Goal: Task Accomplishment & Management: Manage account settings

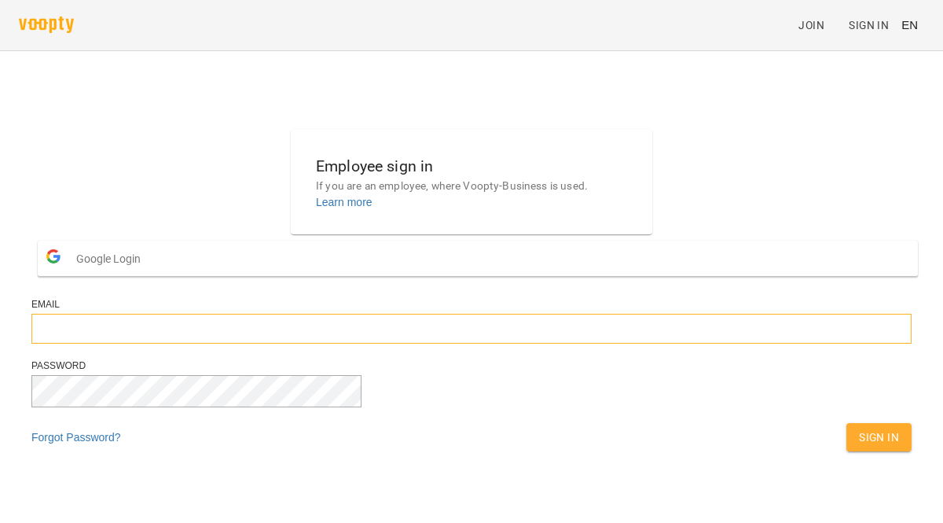
click at [335, 343] on input "email" at bounding box center [471, 329] width 880 height 30
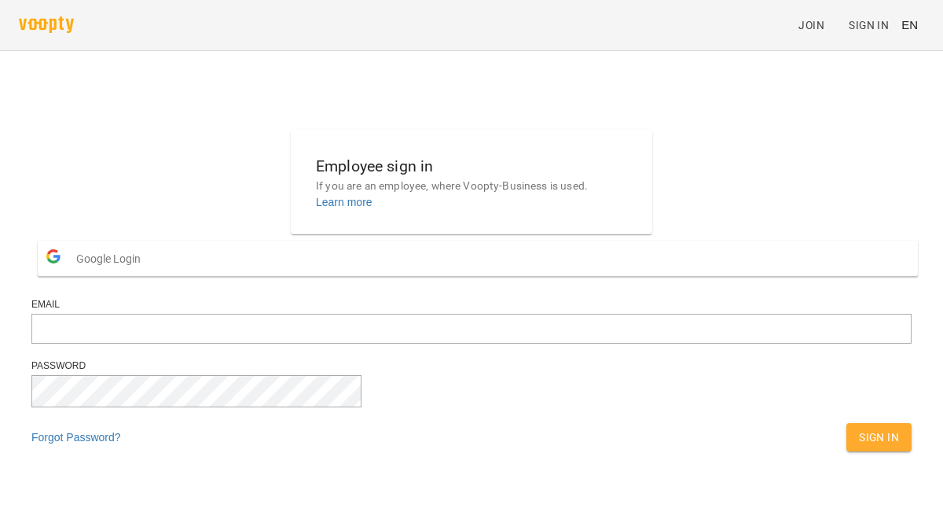
click at [149, 274] on span "Google Login" at bounding box center [112, 258] width 72 height 31
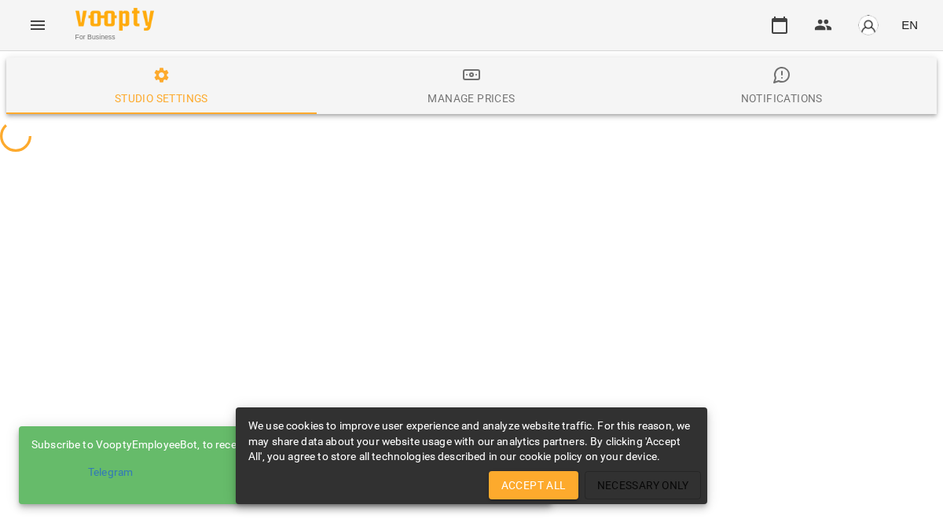
select select "**"
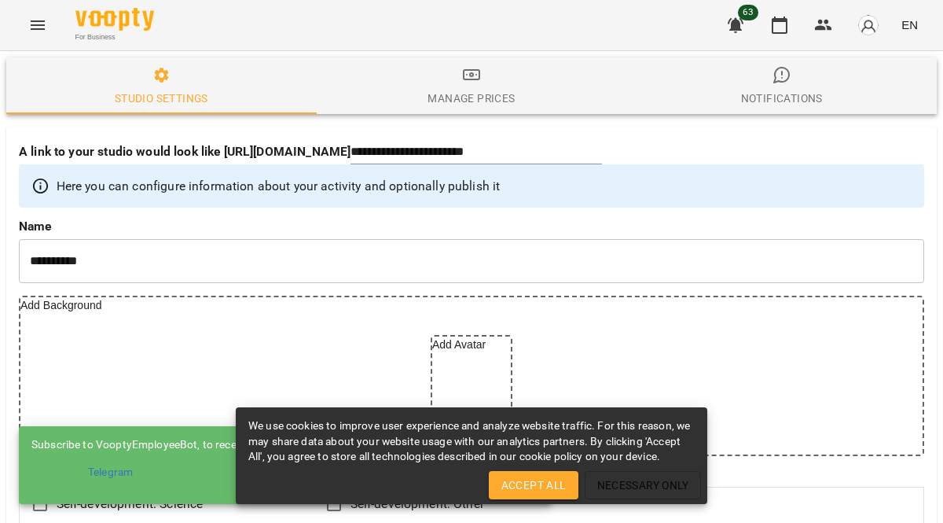
click at [521, 502] on div "We use cookies to improve user experience and analyze website traffic. For this…" at bounding box center [472, 455] width 472 height 97
click at [535, 487] on span "Accept All" at bounding box center [533, 484] width 64 height 19
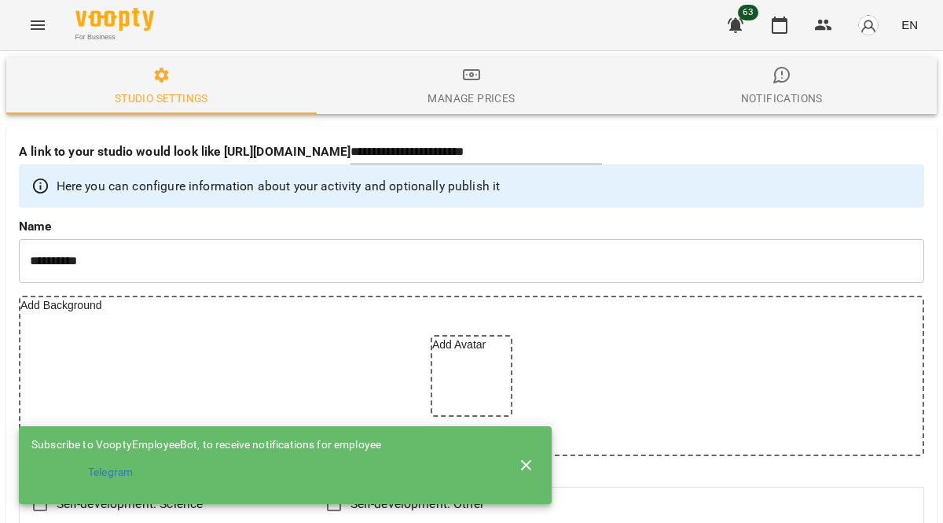
click at [873, 28] on img "button" at bounding box center [868, 25] width 22 height 22
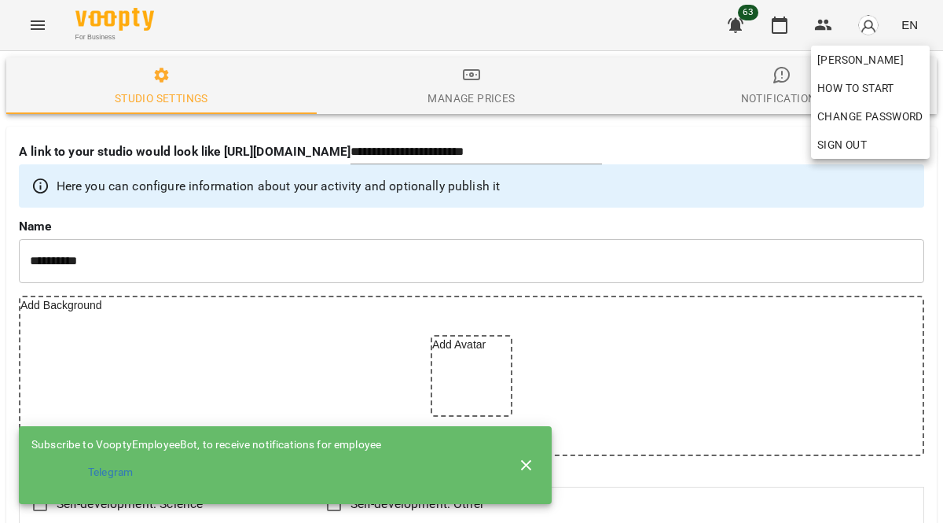
click at [762, 151] on div at bounding box center [471, 261] width 943 height 523
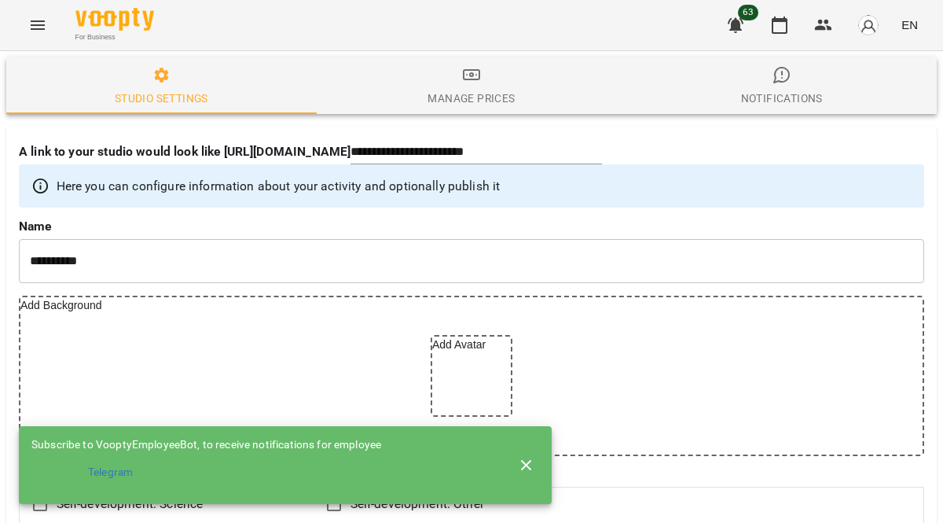
click at [531, 461] on icon "button" at bounding box center [526, 465] width 19 height 19
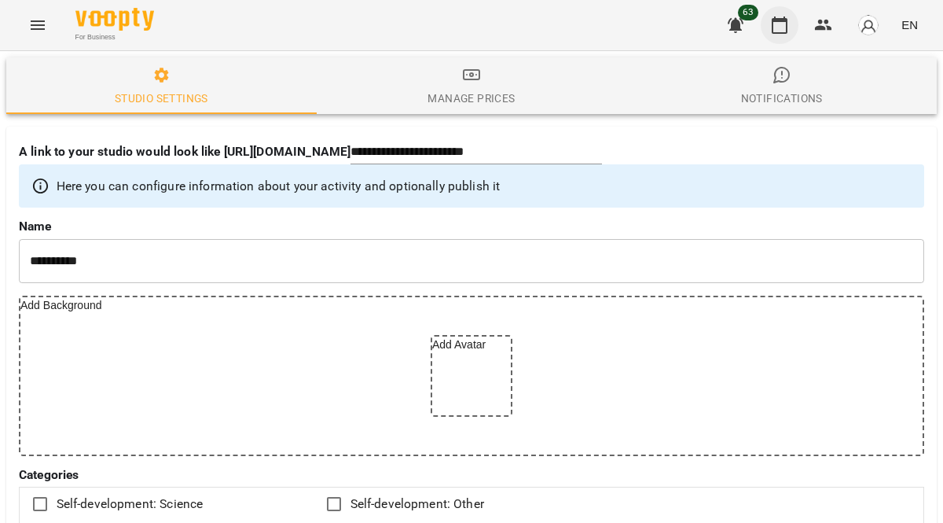
click at [787, 24] on icon "button" at bounding box center [780, 25] width 16 height 17
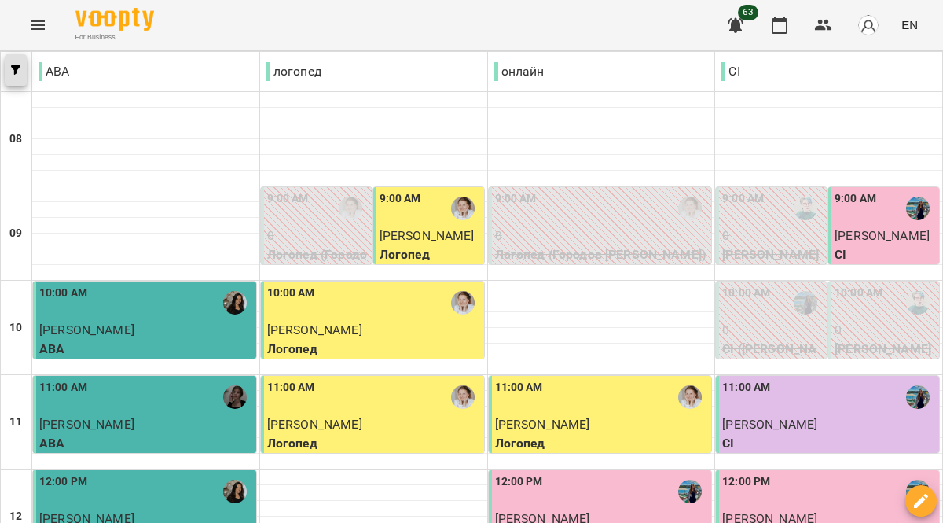
click at [14, 71] on icon "button" at bounding box center [15, 69] width 9 height 9
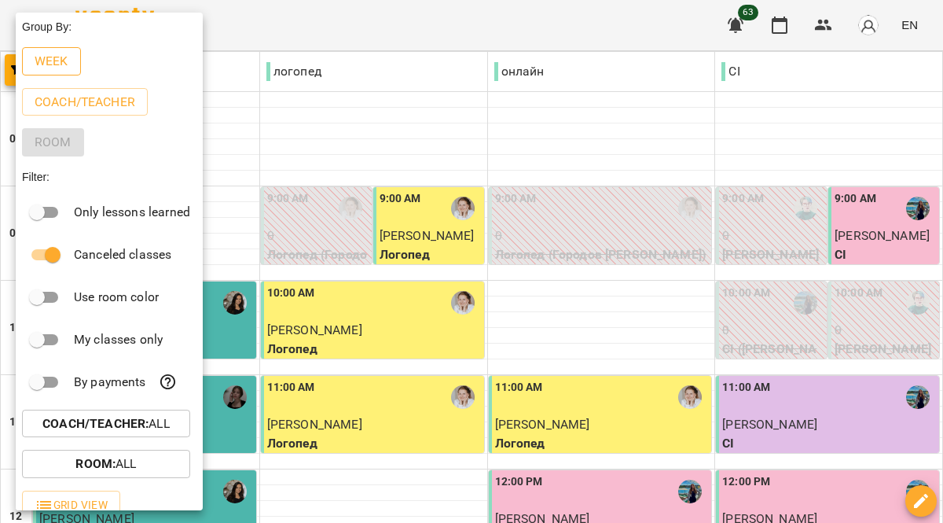
click at [50, 68] on p "Week" at bounding box center [52, 61] width 34 height 19
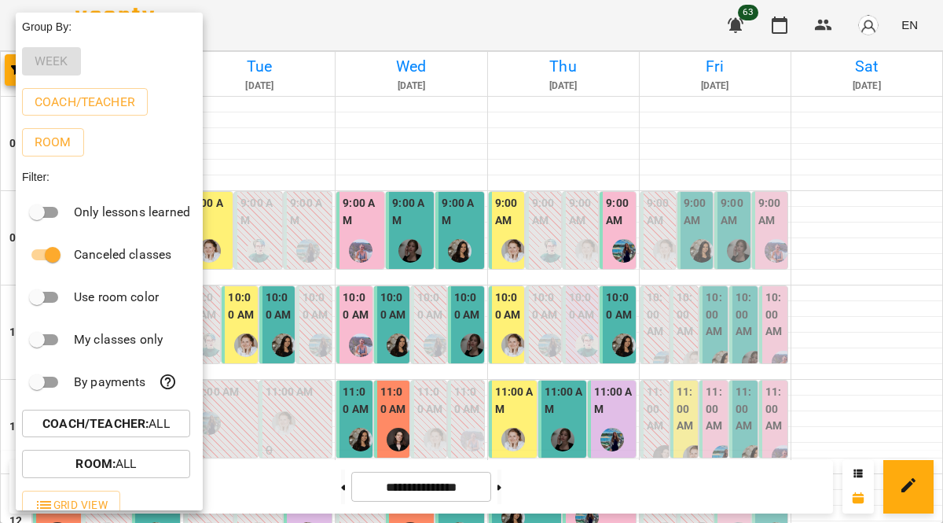
click at [828, 229] on div at bounding box center [471, 261] width 943 height 523
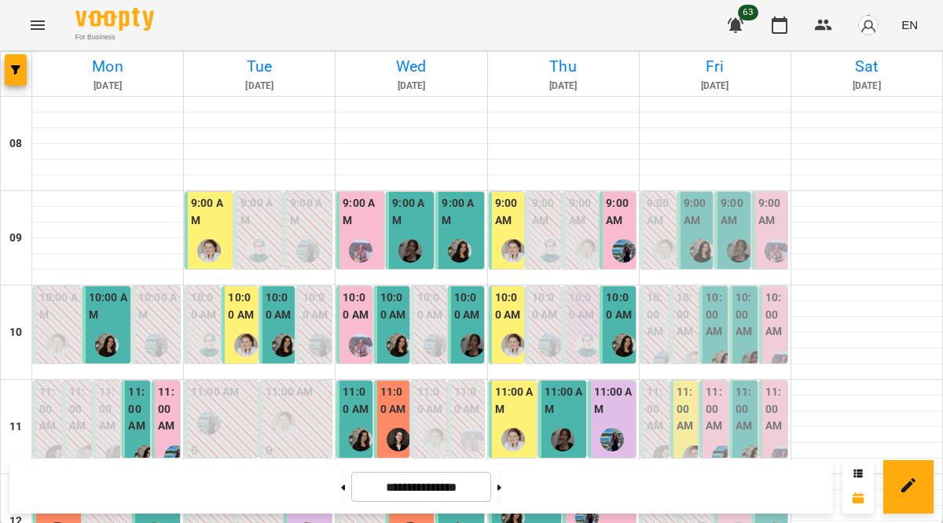
scroll to position [154, 0]
click at [501, 500] on button at bounding box center [499, 486] width 4 height 35
type input "**********"
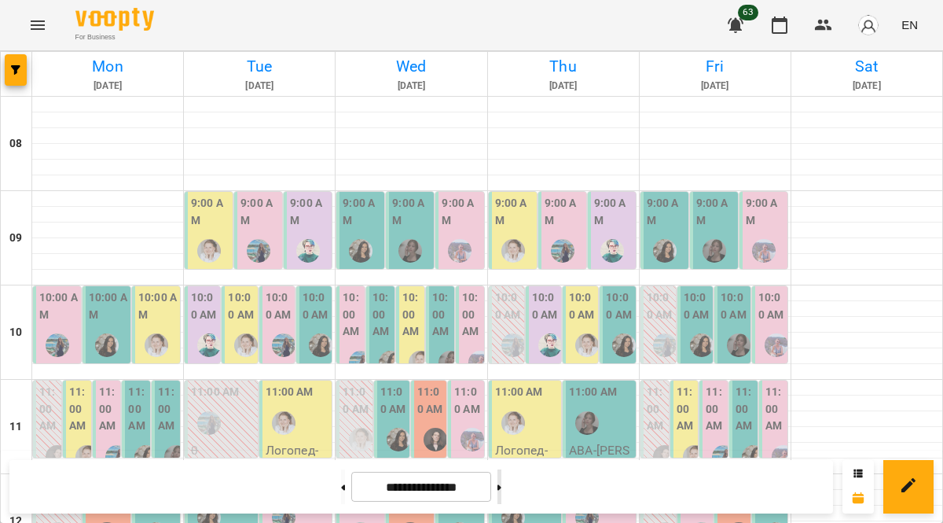
scroll to position [90, 0]
click at [409, 289] on label "10:00 AM" at bounding box center [411, 314] width 19 height 51
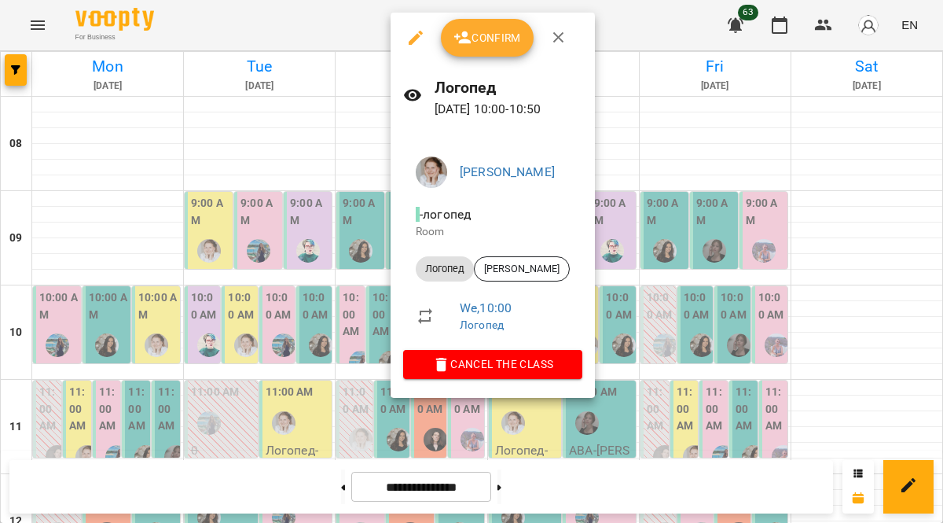
click at [545, 369] on span "Cancel the class" at bounding box center [493, 363] width 154 height 19
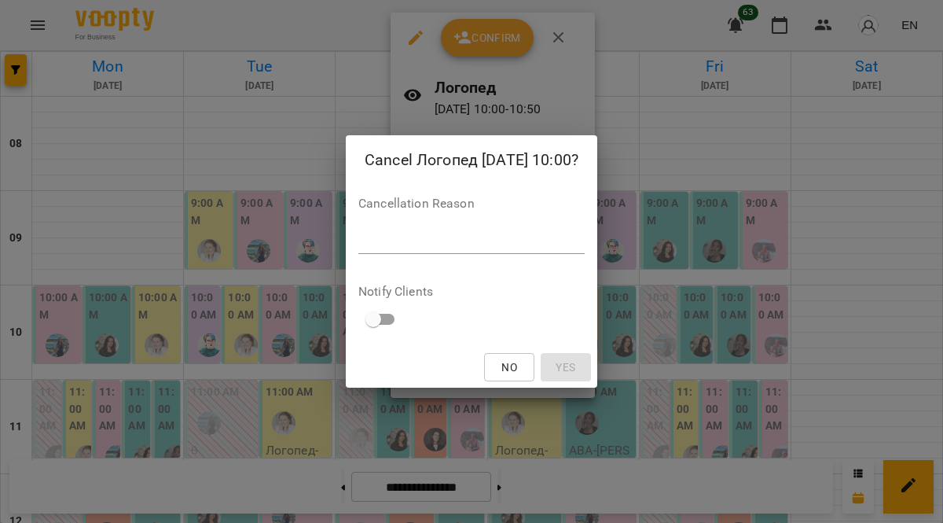
click at [556, 245] on textarea at bounding box center [471, 240] width 226 height 15
click at [585, 247] on textarea "**" at bounding box center [471, 240] width 226 height 15
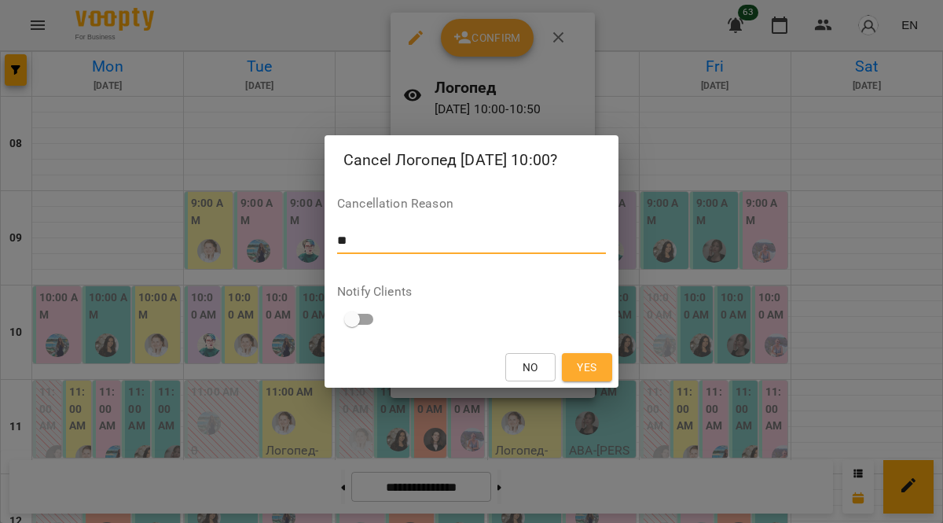
click at [539, 240] on textarea "**" at bounding box center [471, 240] width 269 height 15
type textarea "**"
click at [586, 365] on span "Yes" at bounding box center [587, 367] width 20 height 19
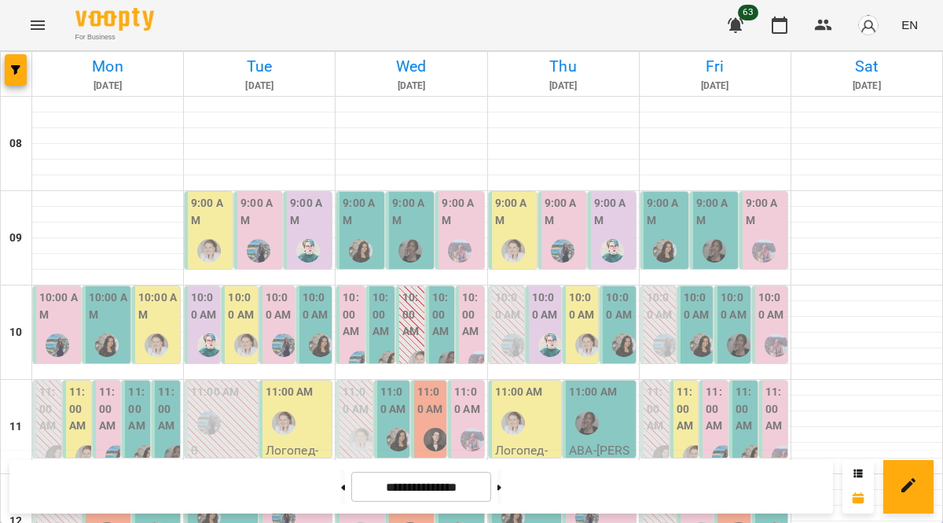
click at [387, 428] on img "Оксана Шкалей" at bounding box center [399, 440] width 24 height 24
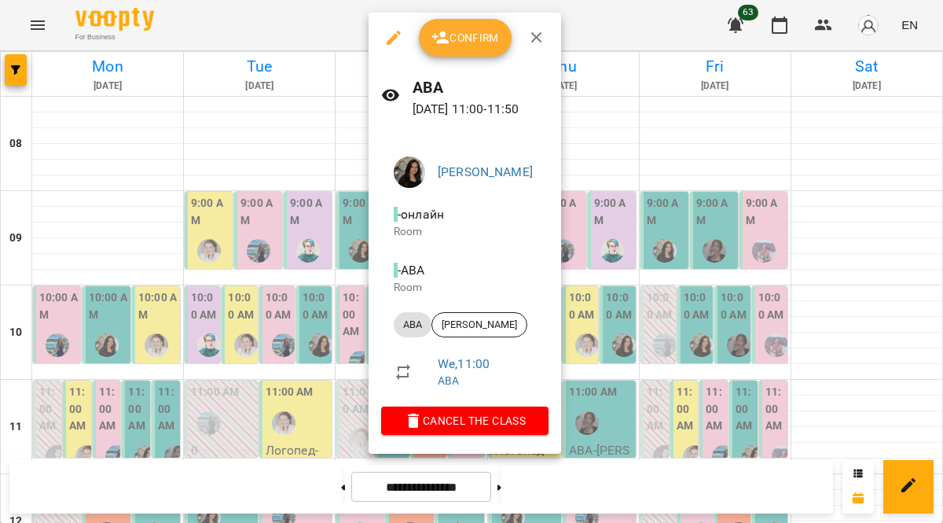
click at [497, 423] on span "Cancel the class" at bounding box center [465, 420] width 142 height 19
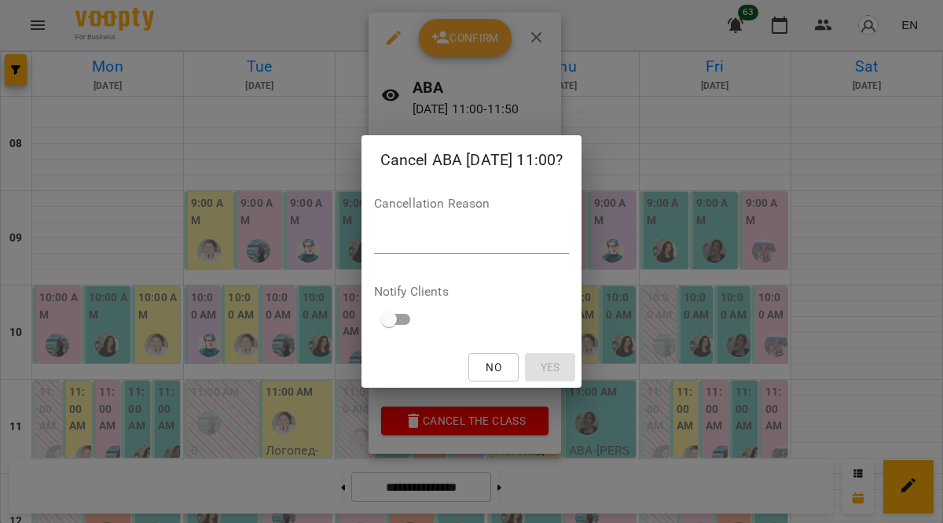
click at [540, 251] on div "*" at bounding box center [472, 241] width 196 height 25
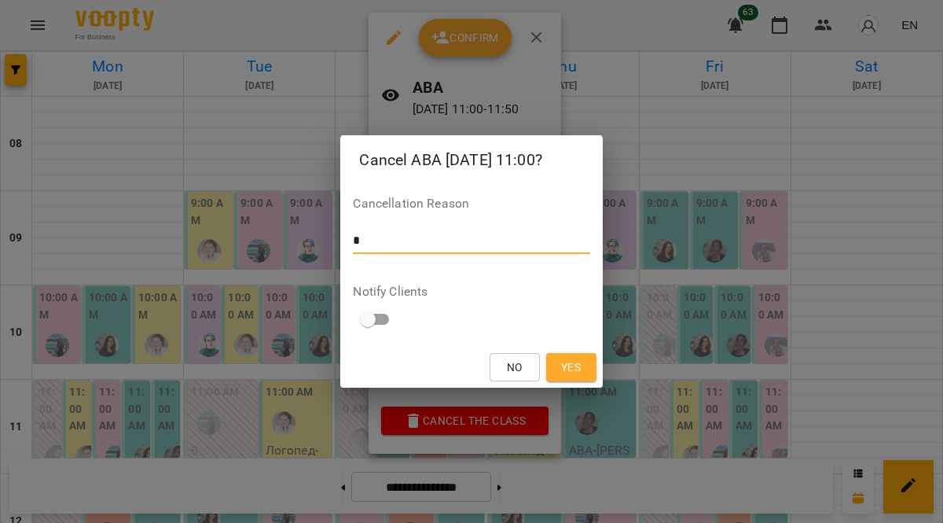
type textarea "*"
click at [569, 368] on span "Yes" at bounding box center [571, 367] width 20 height 19
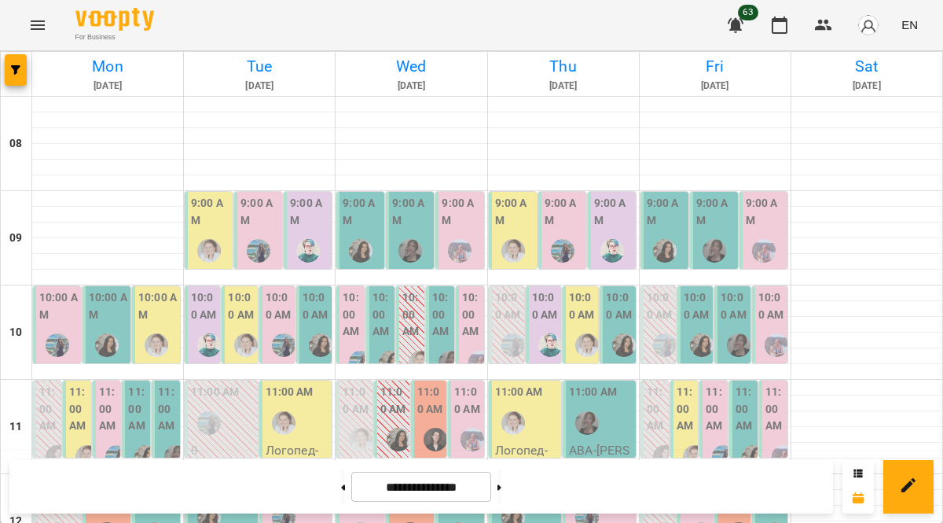
scroll to position [0, 0]
click at [608, 248] on img "Тетяна Кострицька" at bounding box center [612, 251] width 24 height 24
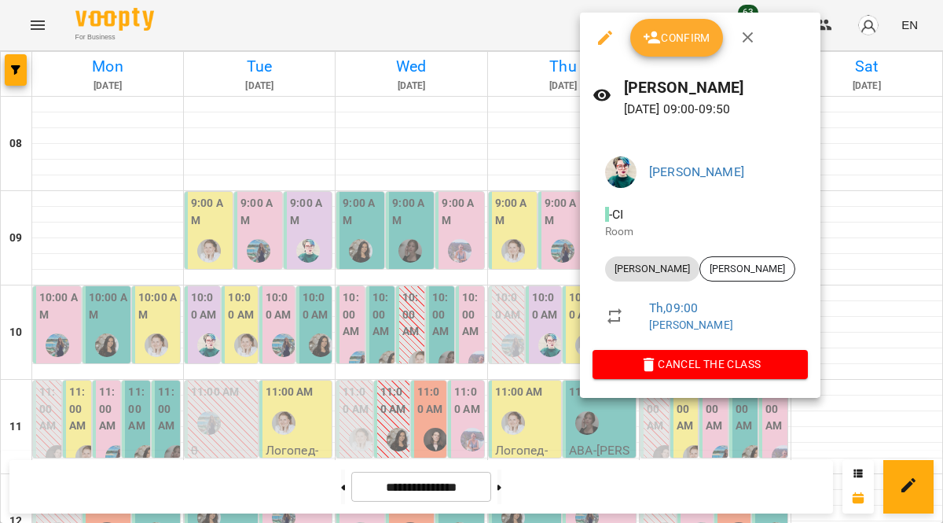
click at [754, 38] on icon "button" at bounding box center [748, 37] width 19 height 19
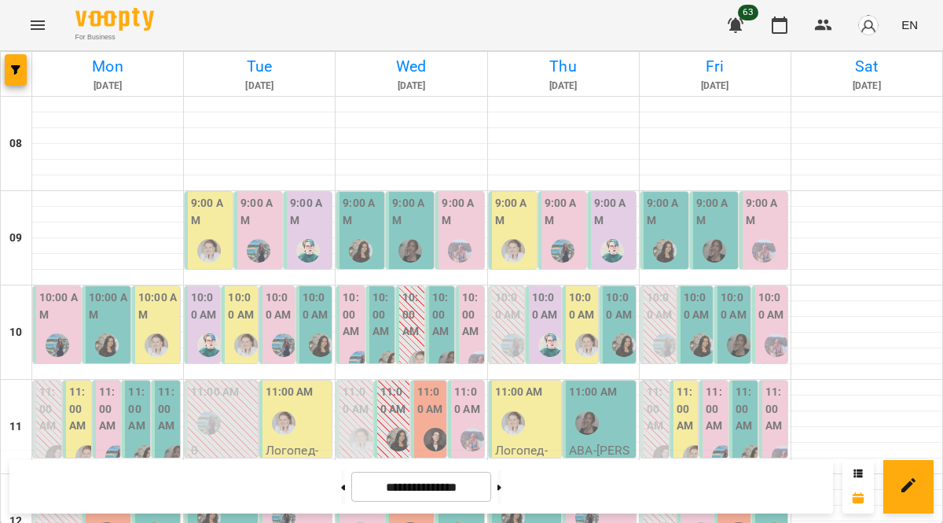
click at [538, 335] on img "Тетяна Кострицька" at bounding box center [550, 345] width 24 height 24
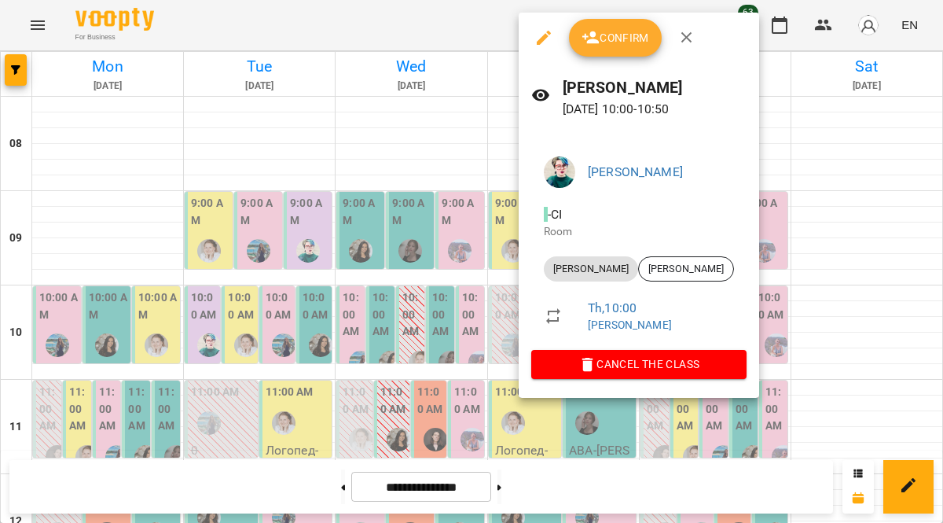
click at [672, 365] on span "Cancel the class" at bounding box center [639, 363] width 190 height 19
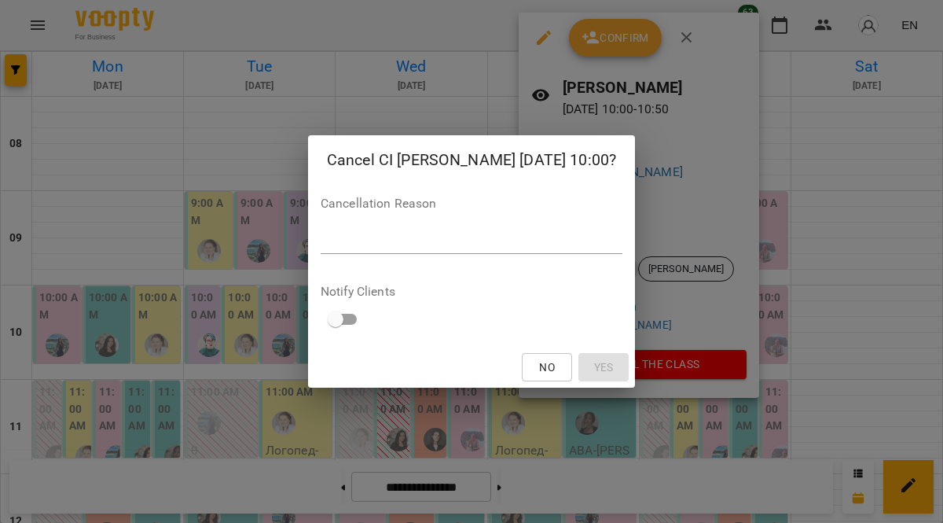
click at [566, 236] on textarea at bounding box center [472, 240] width 302 height 15
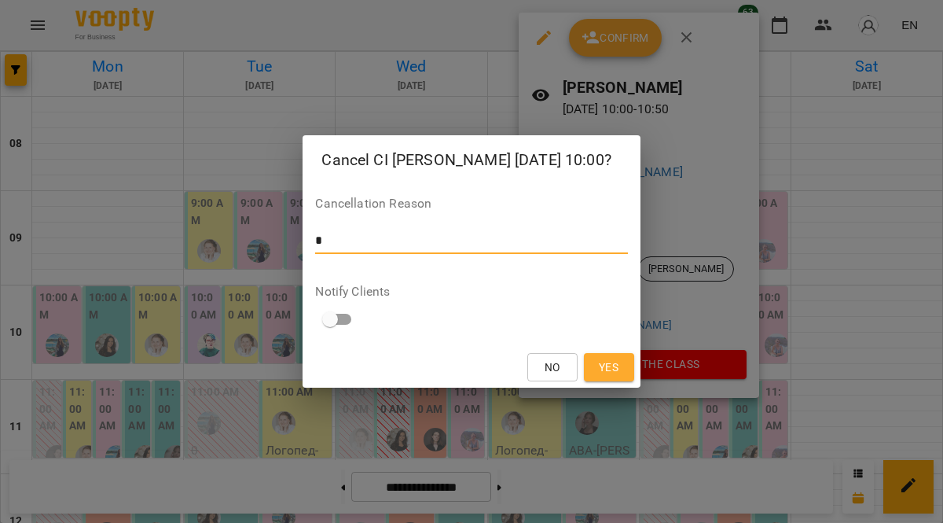
type textarea "*"
click at [604, 363] on span "Yes" at bounding box center [609, 367] width 20 height 19
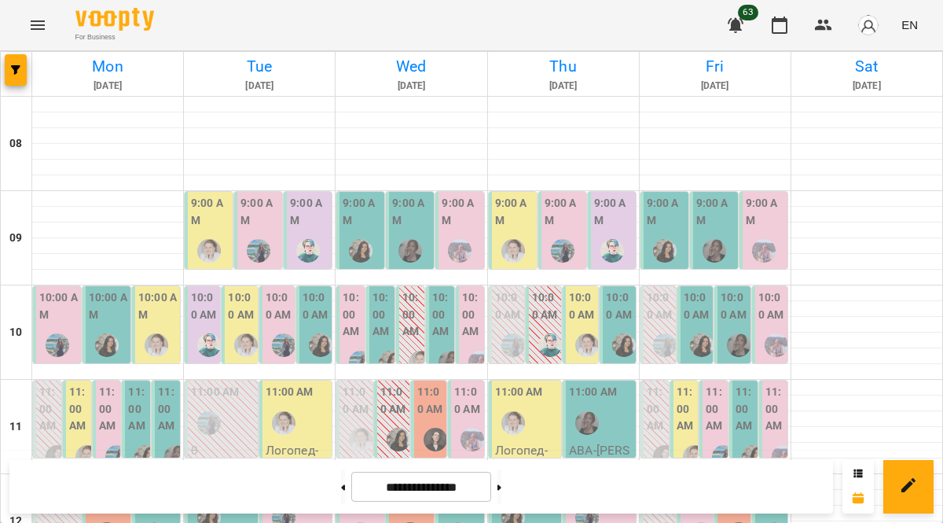
click at [692, 346] on img "Оксана Шкалей" at bounding box center [702, 345] width 24 height 24
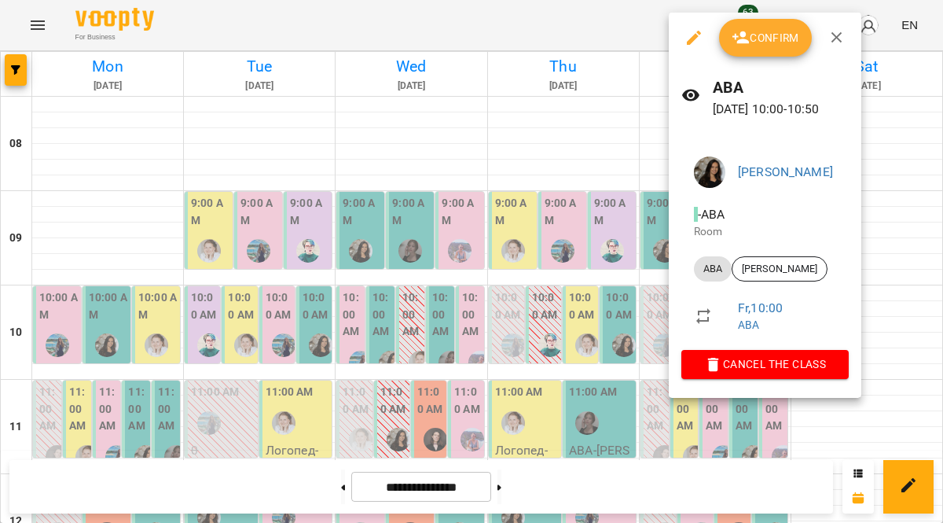
click at [800, 362] on span "Cancel the class" at bounding box center [765, 363] width 142 height 19
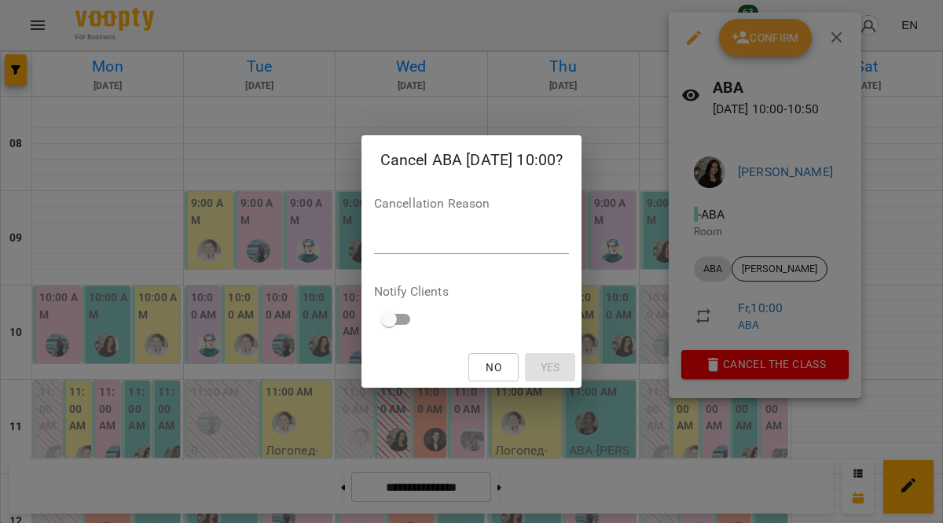
click at [558, 237] on textarea at bounding box center [472, 240] width 196 height 15
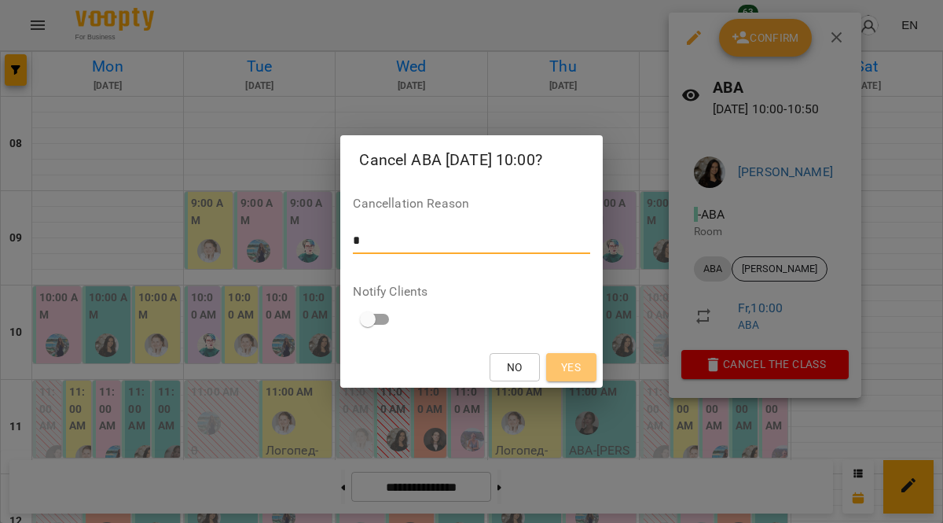
type textarea "*"
click at [567, 380] on button "Yes" at bounding box center [571, 367] width 50 height 28
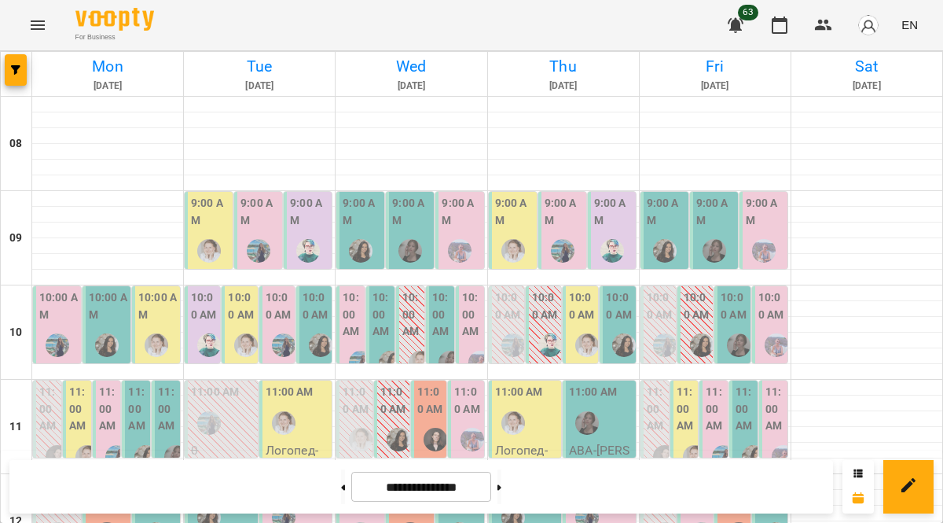
scroll to position [116, 0]
click at [677, 439] on div at bounding box center [695, 457] width 36 height 36
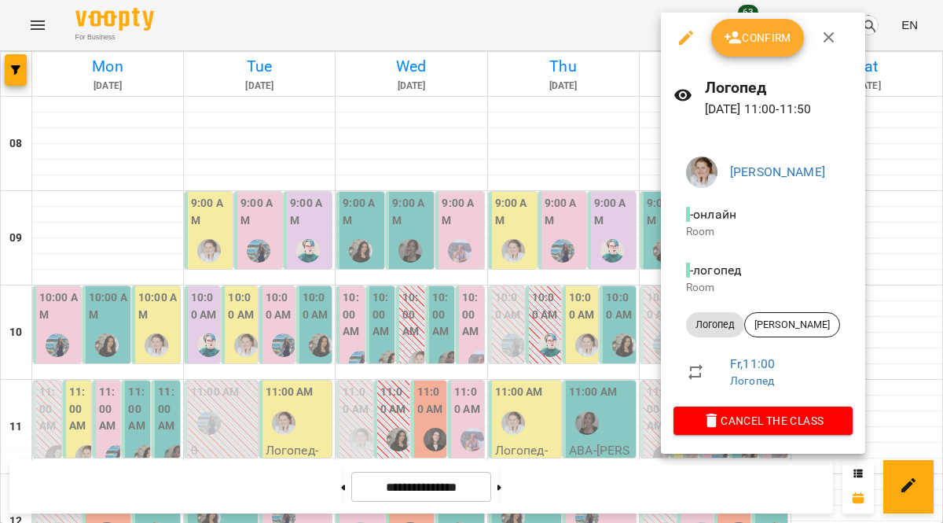
click at [830, 46] on icon "button" at bounding box center [829, 37] width 19 height 19
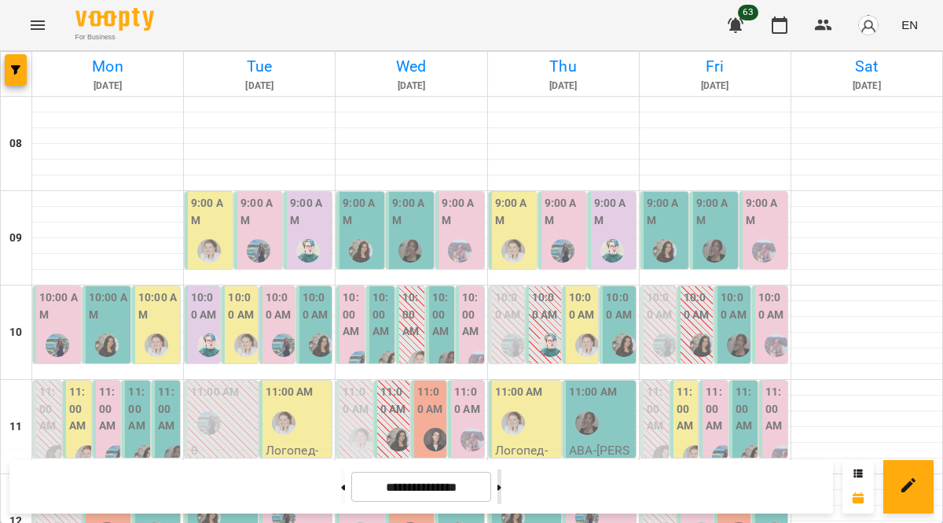
click at [501, 494] on button at bounding box center [499, 486] width 4 height 35
type input "**********"
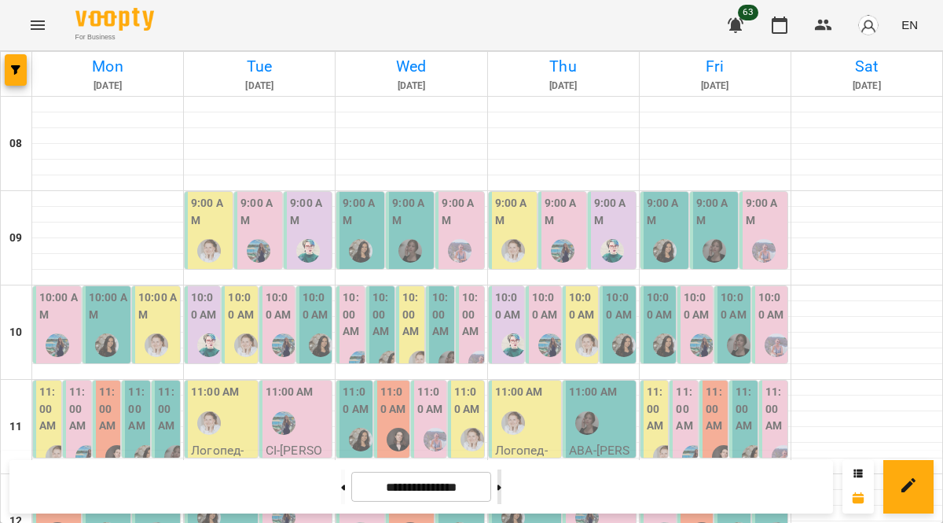
scroll to position [146, 0]
click at [164, 333] on img "Ольга Фурт" at bounding box center [157, 345] width 24 height 24
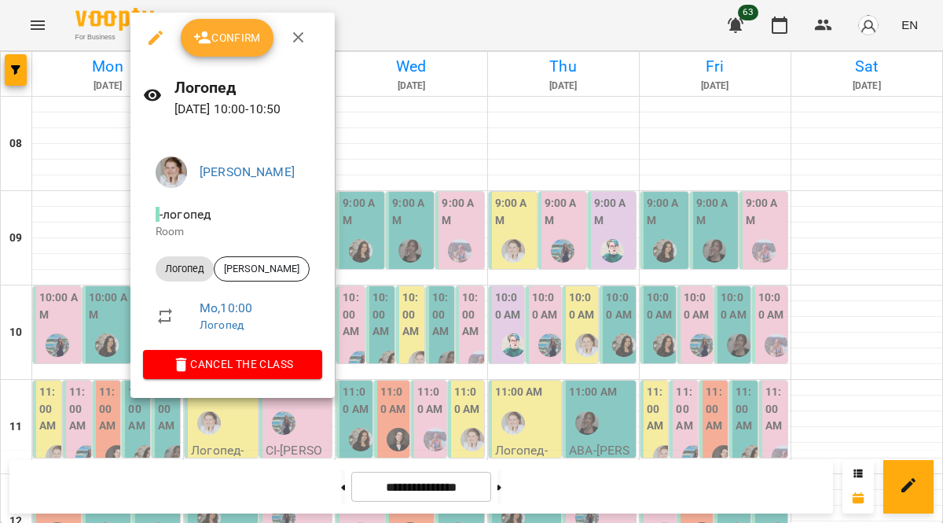
click at [172, 367] on icon "button" at bounding box center [181, 364] width 19 height 19
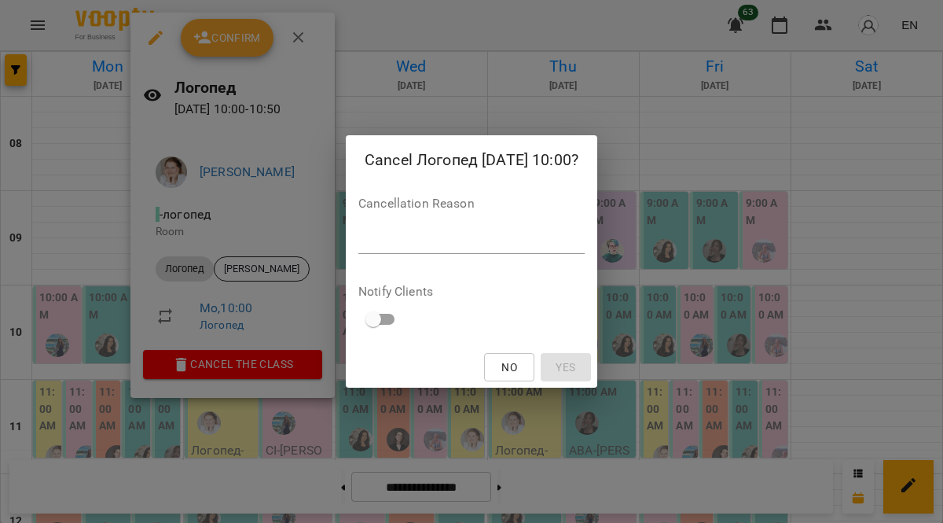
click at [556, 246] on textarea at bounding box center [471, 240] width 226 height 15
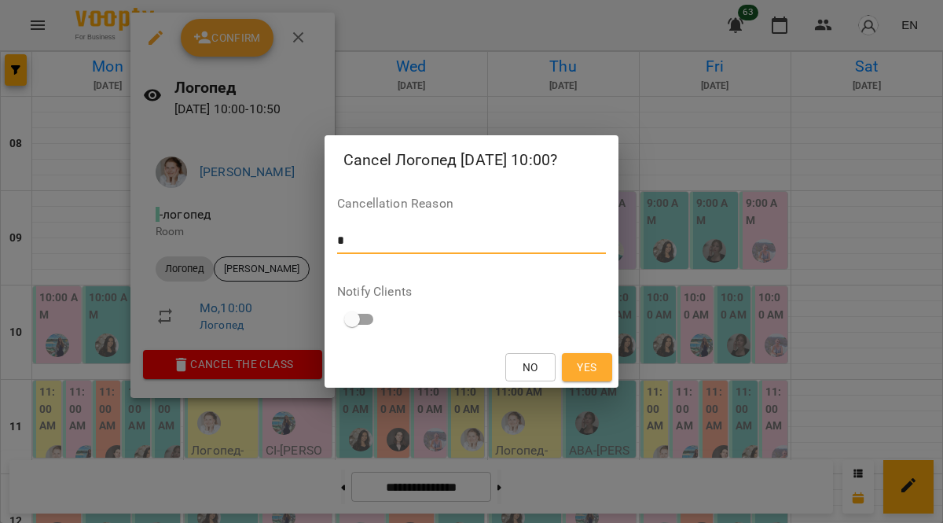
type textarea "*"
click at [588, 368] on span "Yes" at bounding box center [587, 367] width 20 height 19
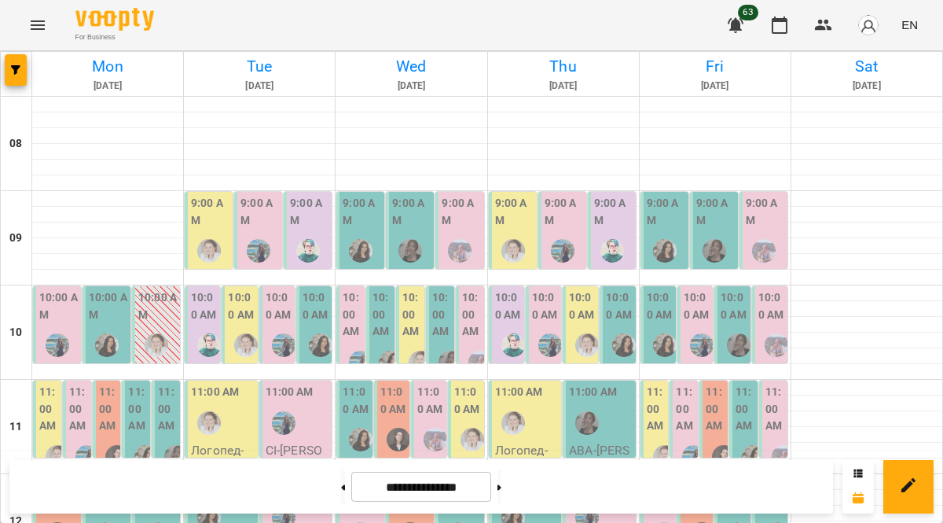
click at [141, 445] on img "Оксана Шкалей" at bounding box center [146, 457] width 24 height 24
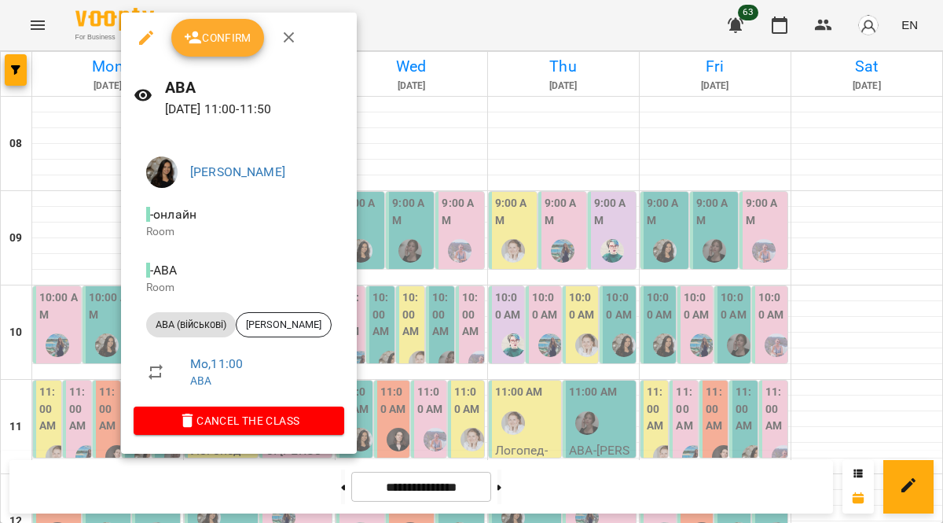
click at [289, 46] on icon "button" at bounding box center [289, 37] width 19 height 19
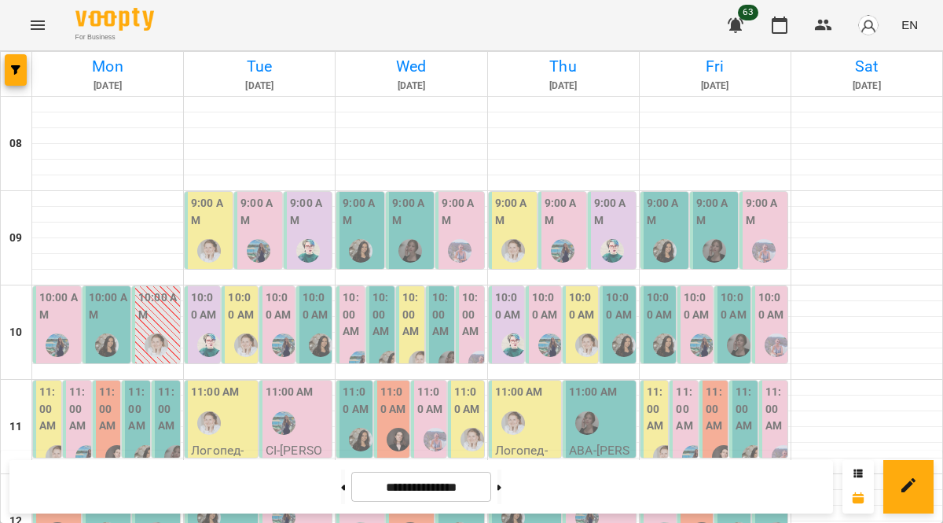
scroll to position [31, 0]
click at [204, 333] on img "Тетяна Кострицька" at bounding box center [209, 345] width 24 height 24
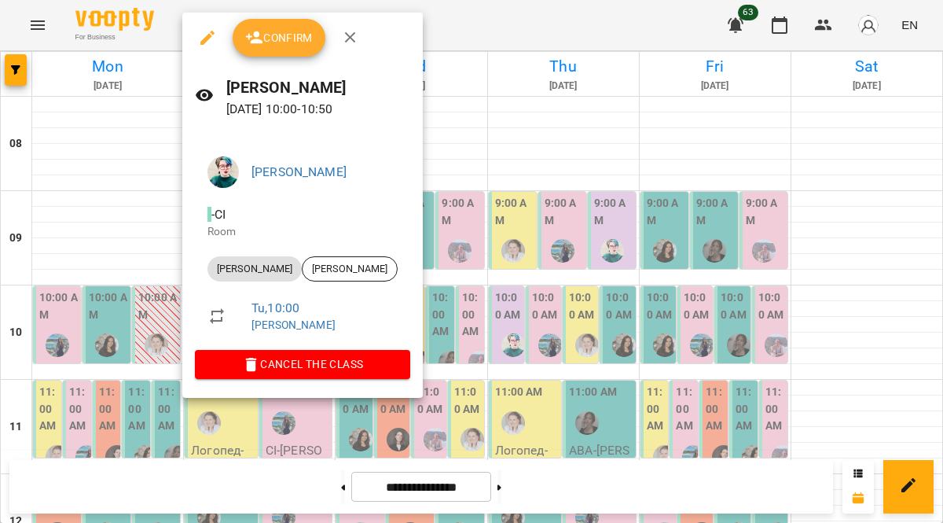
click at [325, 369] on span "Cancel the class" at bounding box center [302, 363] width 190 height 19
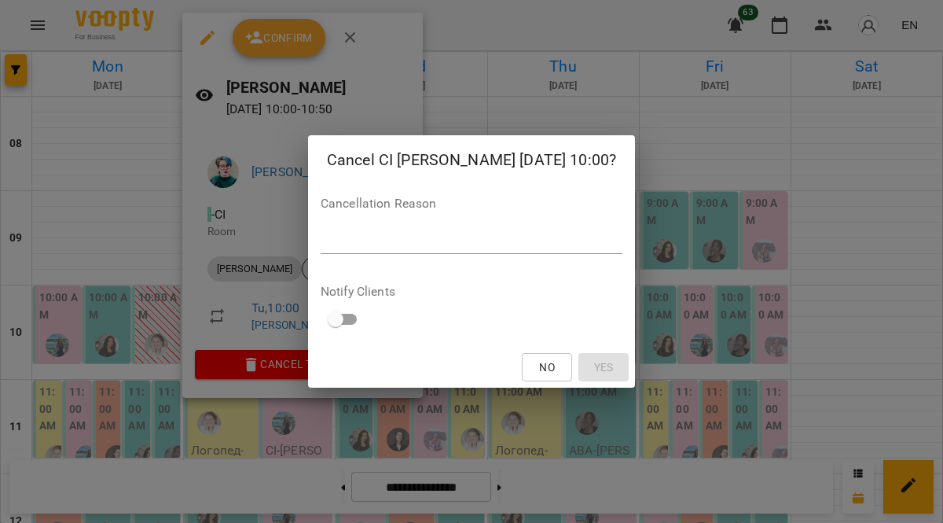
click at [456, 245] on textarea at bounding box center [472, 240] width 302 height 15
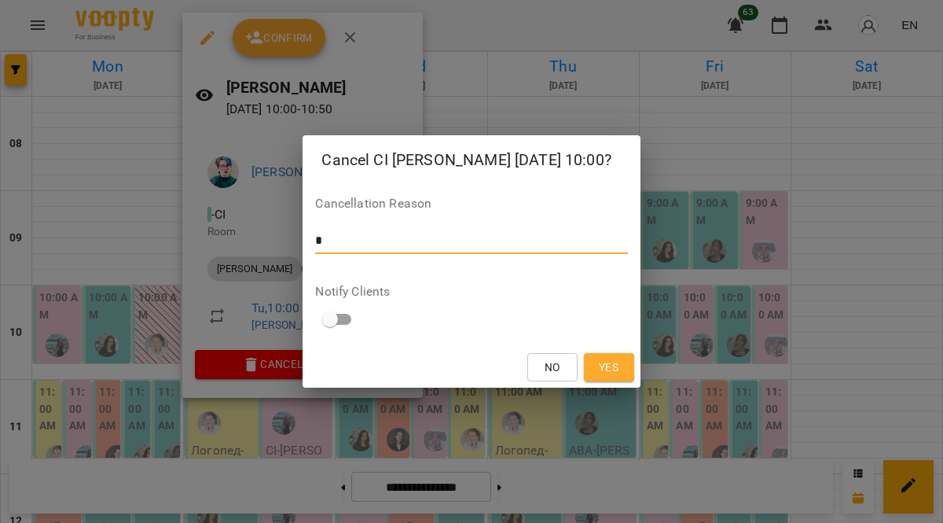
type textarea "*"
click at [618, 379] on button "Yes" at bounding box center [609, 367] width 50 height 28
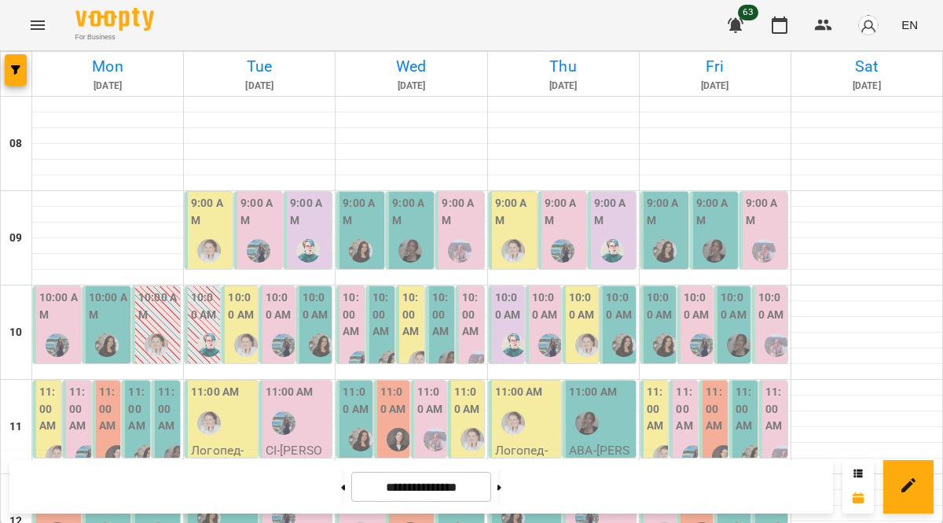
click at [406, 289] on label "10:00 AM" at bounding box center [411, 314] width 19 height 51
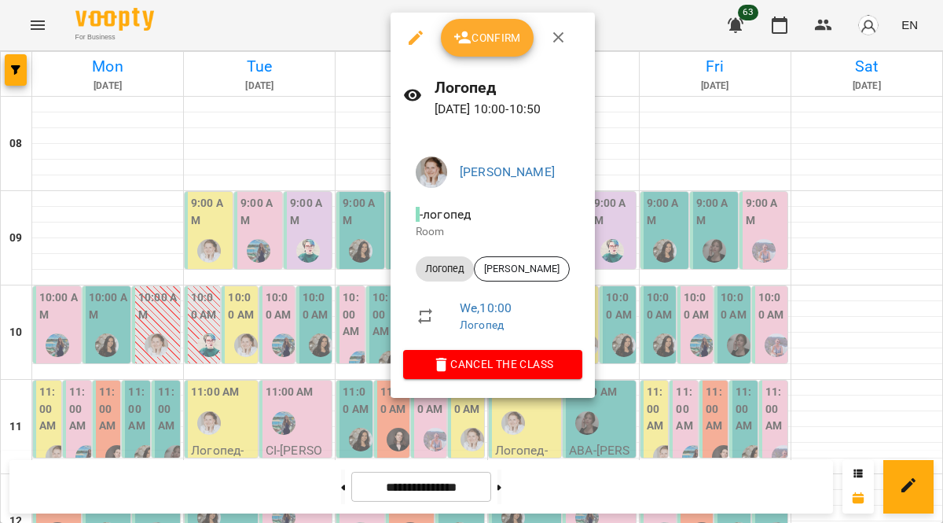
click at [478, 363] on span "Cancel the class" at bounding box center [493, 363] width 154 height 19
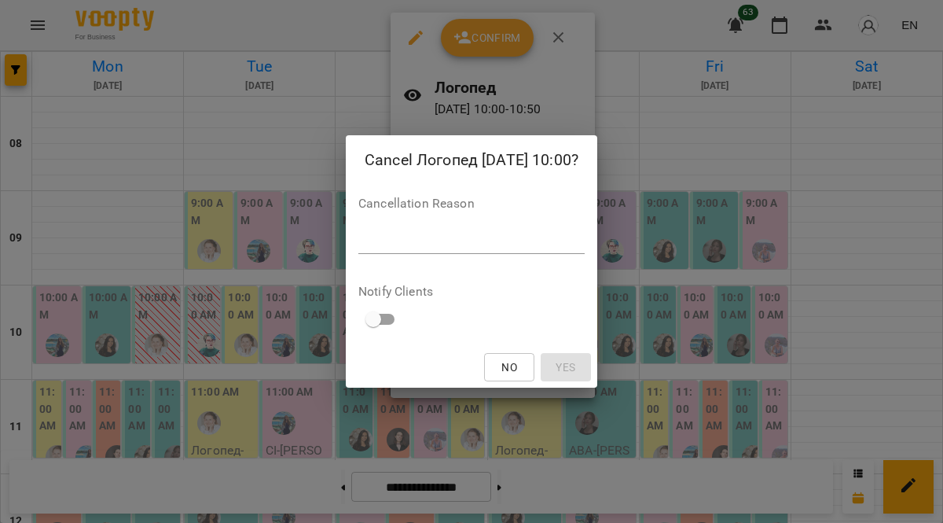
click at [362, 244] on textarea at bounding box center [471, 240] width 226 height 15
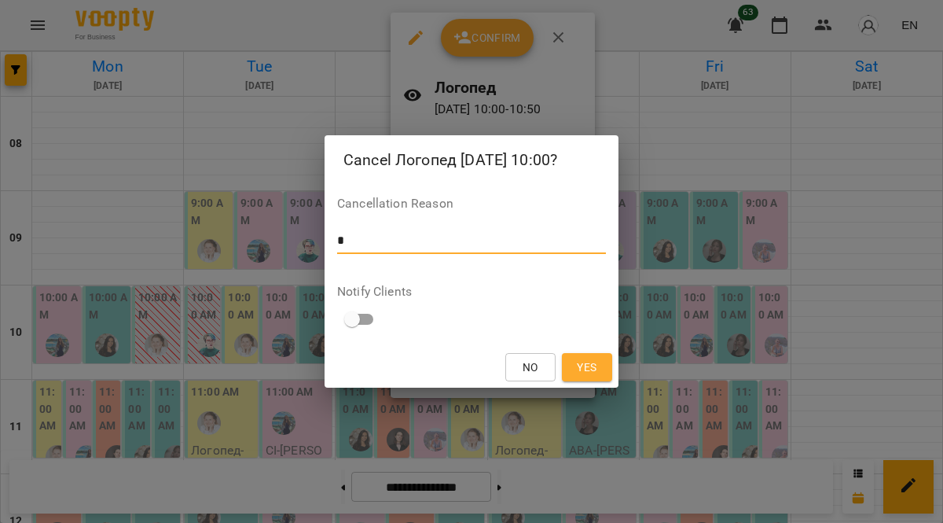
type textarea "*"
click at [588, 393] on div "Cancel Логопед 27 Aug 2025 10:00? Cancellation Reason * * Notify Clients No Yes" at bounding box center [471, 261] width 943 height 523
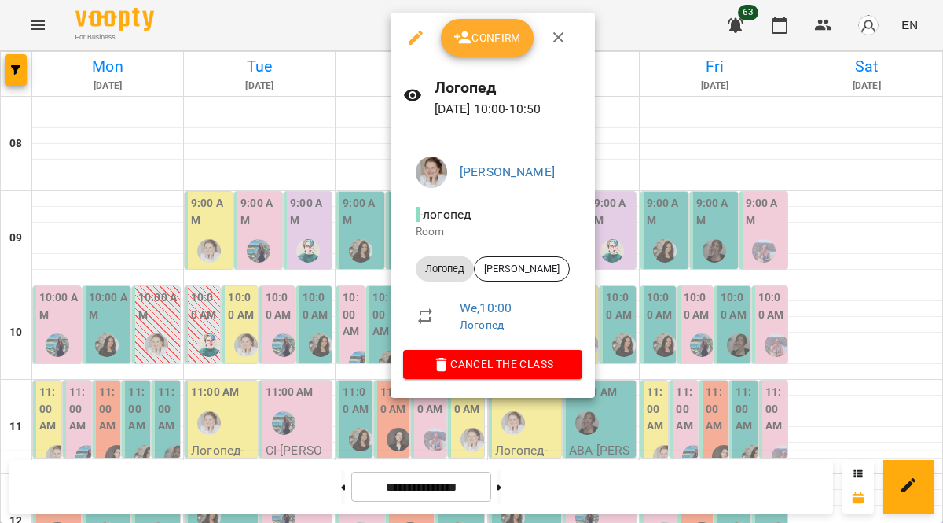
click at [446, 373] on icon "button" at bounding box center [441, 364] width 19 height 19
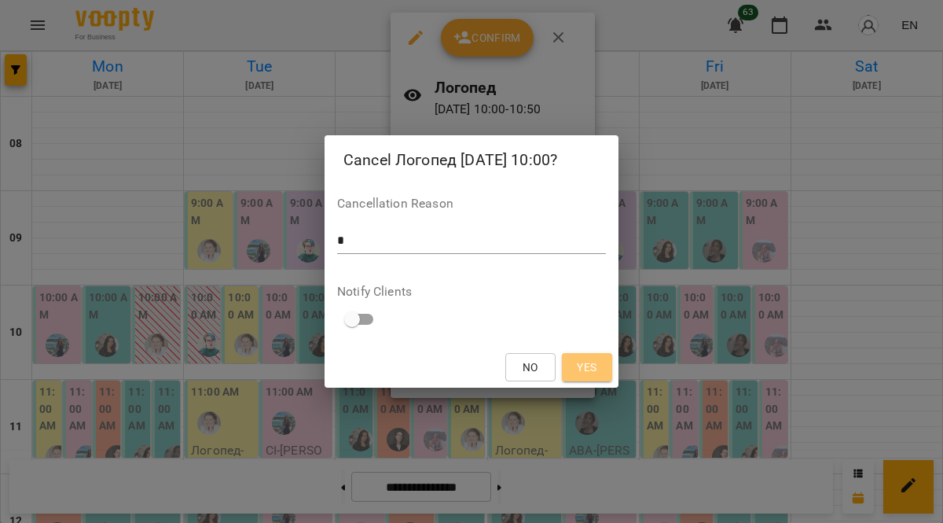
click at [594, 380] on button "Yes" at bounding box center [587, 367] width 50 height 28
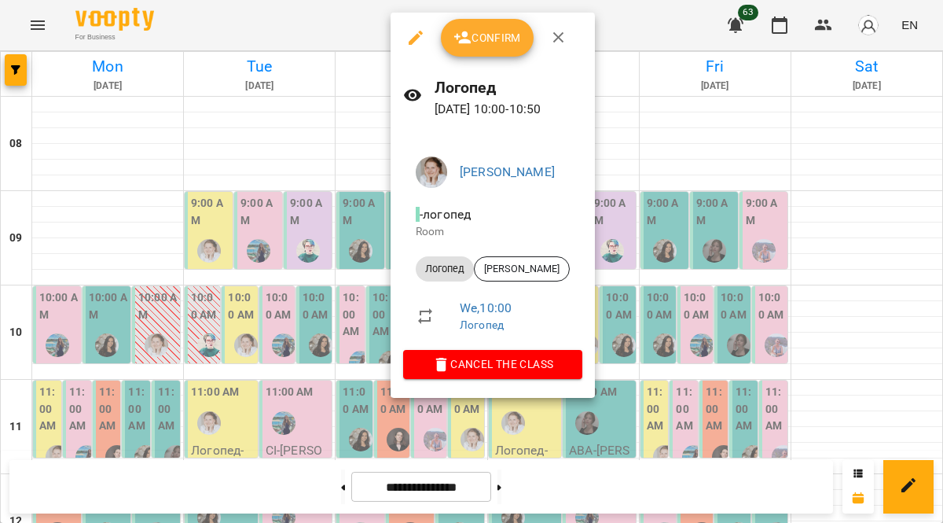
click at [448, 380] on div "11:00 AM Логопед - Кевпанич Кирило" at bounding box center [465, 485] width 35 height 210
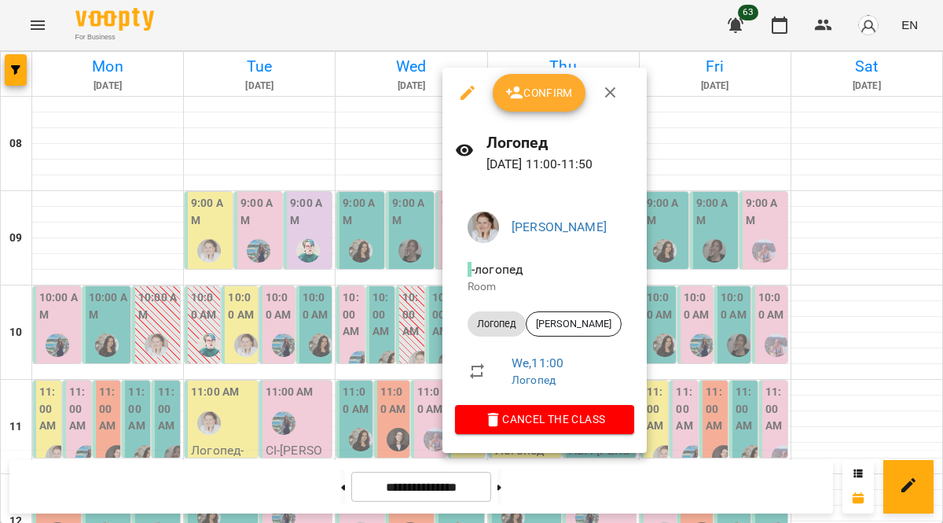
click at [605, 86] on icon "button" at bounding box center [610, 92] width 19 height 19
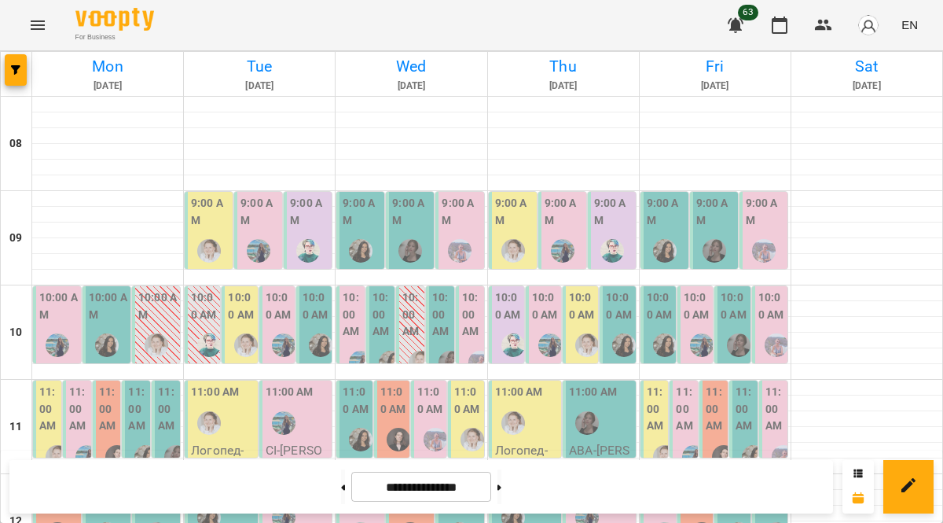
click at [355, 428] on img "Оксана Шкалей" at bounding box center [361, 440] width 24 height 24
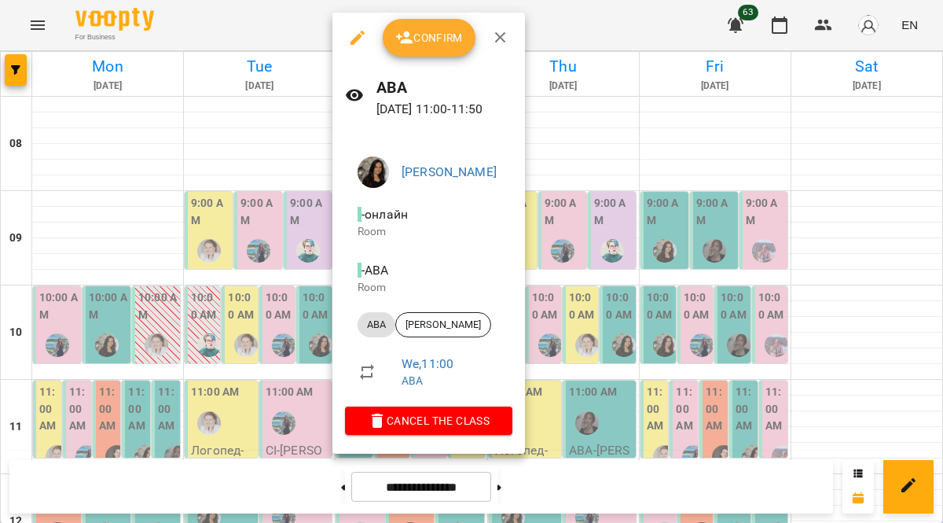
click at [445, 422] on span "Cancel the class" at bounding box center [429, 420] width 142 height 19
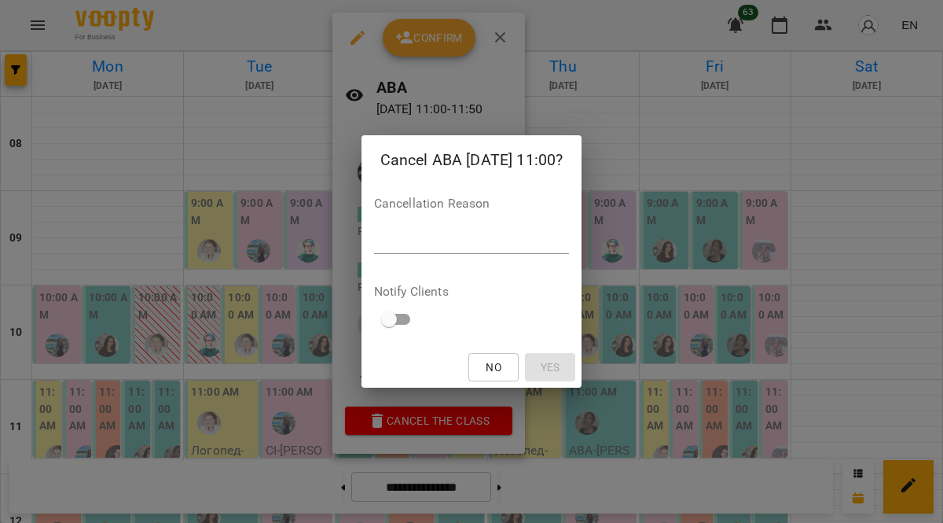
click at [424, 246] on textarea at bounding box center [472, 240] width 196 height 15
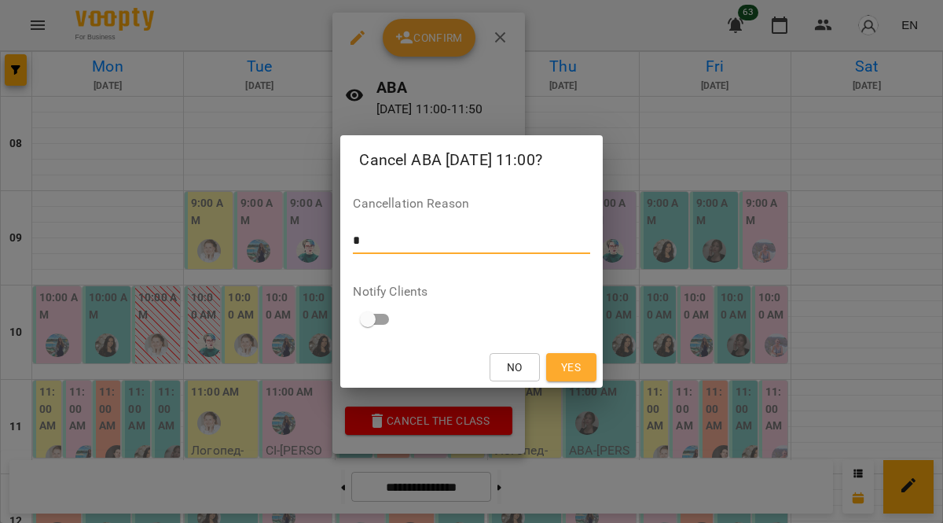
type textarea "*"
click at [567, 376] on button "Yes" at bounding box center [571, 367] width 50 height 28
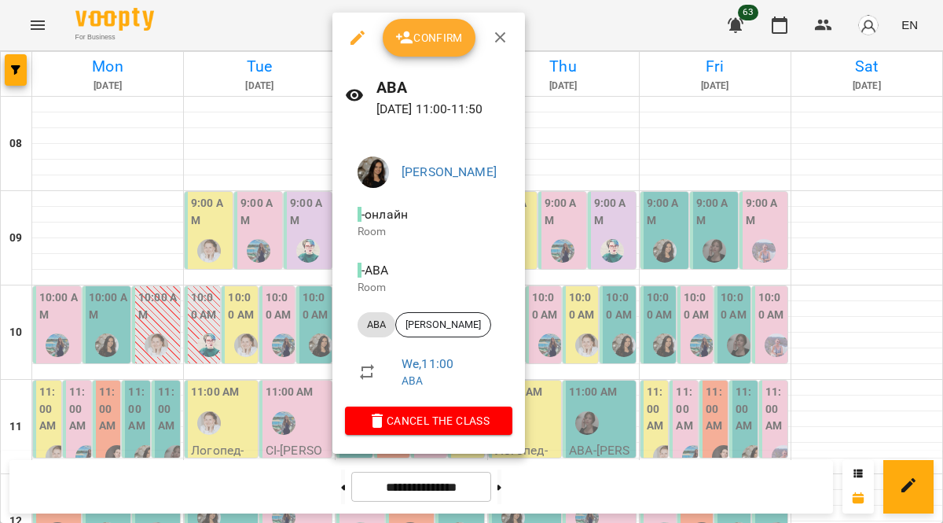
click at [431, 417] on span "Cancel the class" at bounding box center [429, 420] width 142 height 19
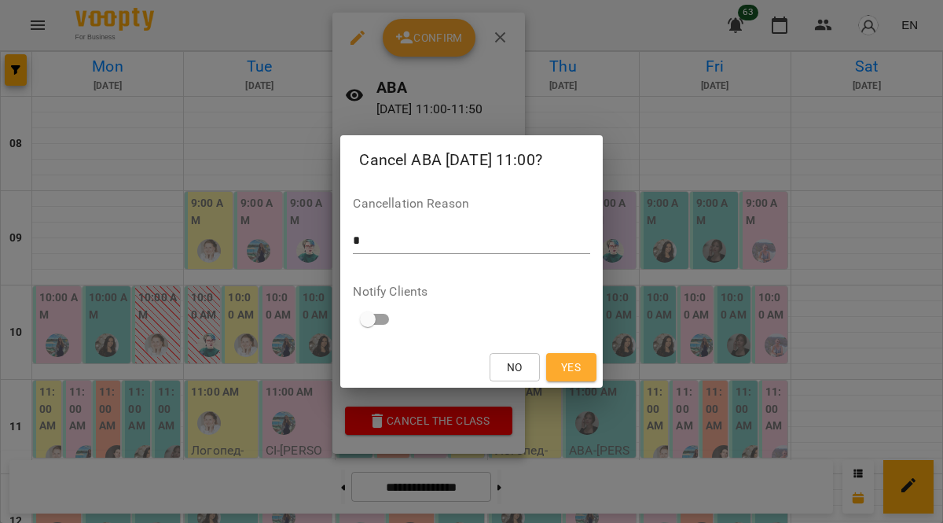
click at [566, 369] on span "Yes" at bounding box center [571, 367] width 20 height 19
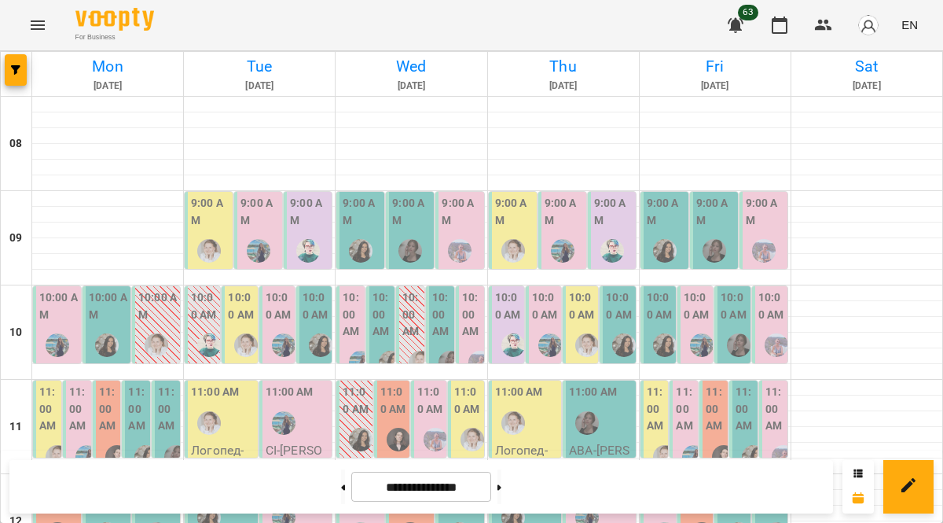
click at [511, 333] on img "Тетяна Кострицька" at bounding box center [513, 345] width 24 height 24
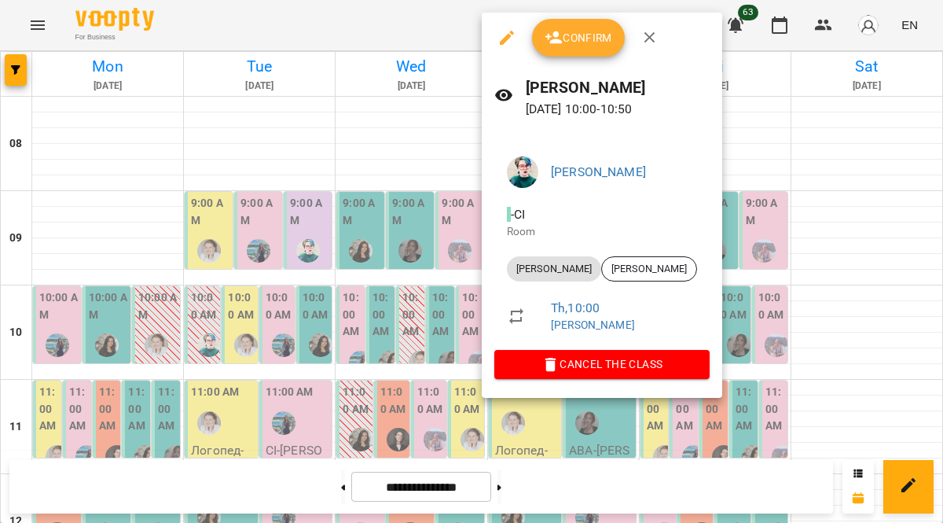
click at [567, 370] on span "Cancel the class" at bounding box center [602, 363] width 190 height 19
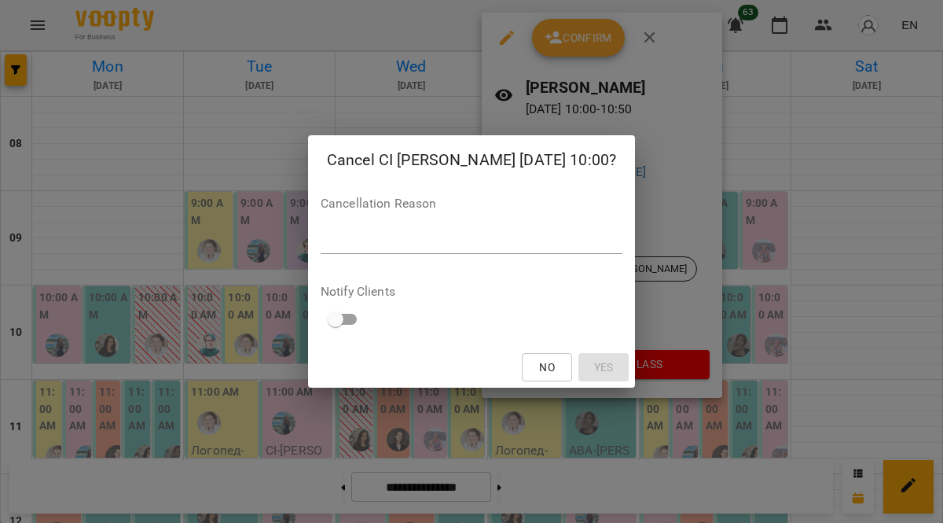
click at [497, 244] on textarea at bounding box center [472, 240] width 302 height 15
type textarea "*"
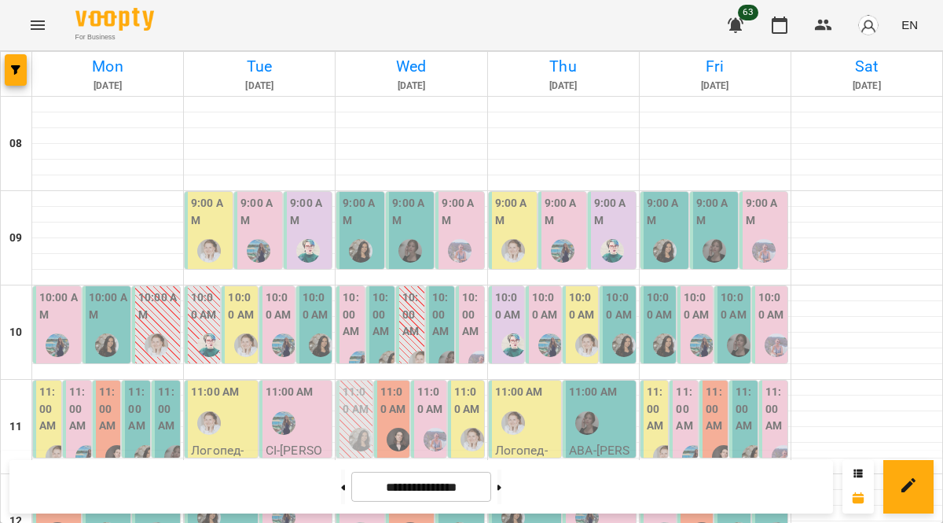
click at [501, 333] on img "Тетяна Кострицька" at bounding box center [513, 345] width 24 height 24
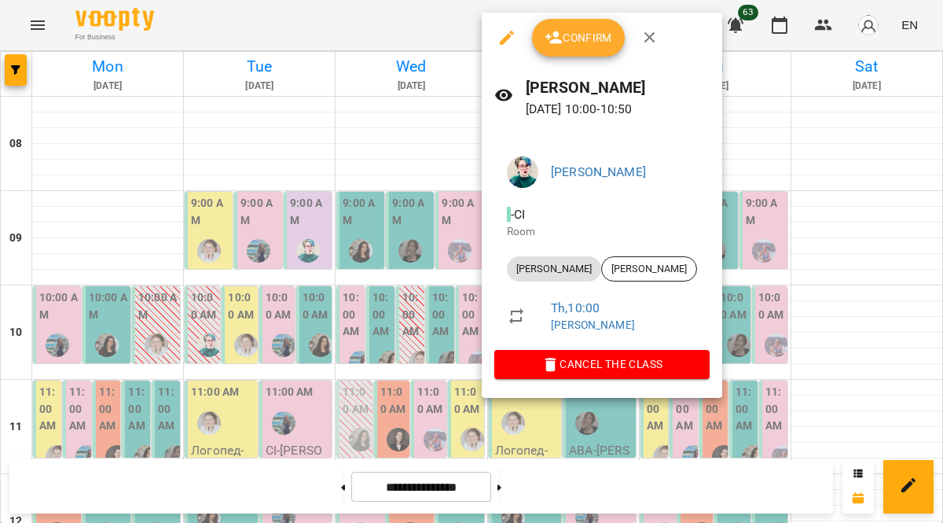
click at [557, 369] on span "Cancel the class" at bounding box center [602, 363] width 190 height 19
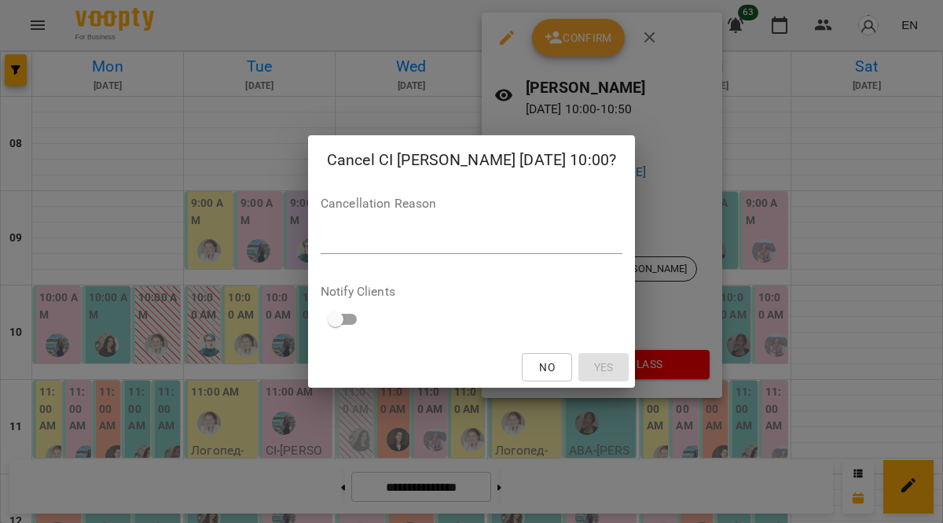
click at [497, 244] on textarea at bounding box center [472, 240] width 302 height 15
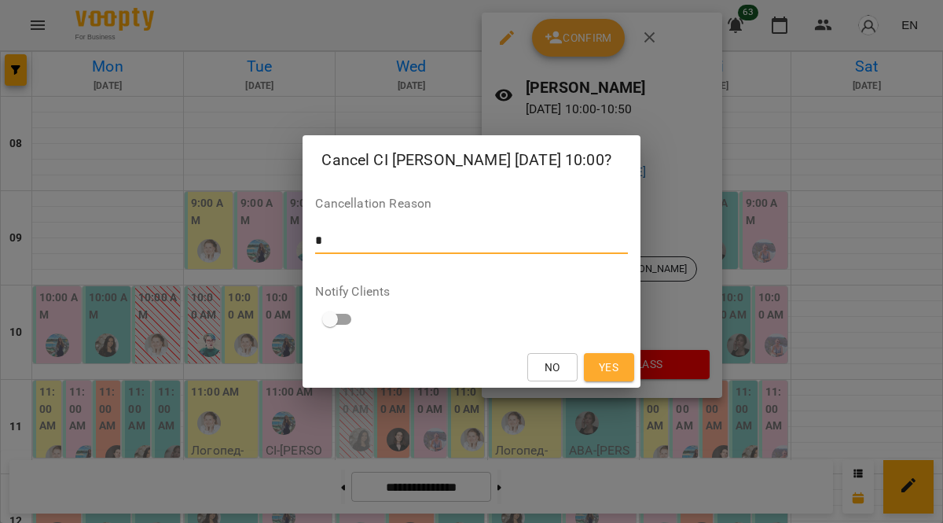
type textarea "*"
click at [607, 369] on span "Yes" at bounding box center [609, 367] width 20 height 19
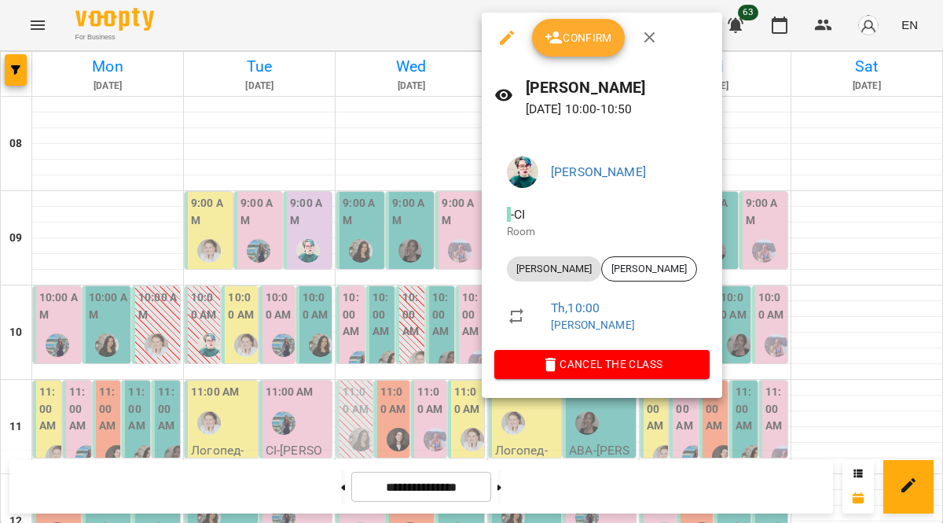
click at [541, 372] on icon "button" at bounding box center [550, 364] width 19 height 19
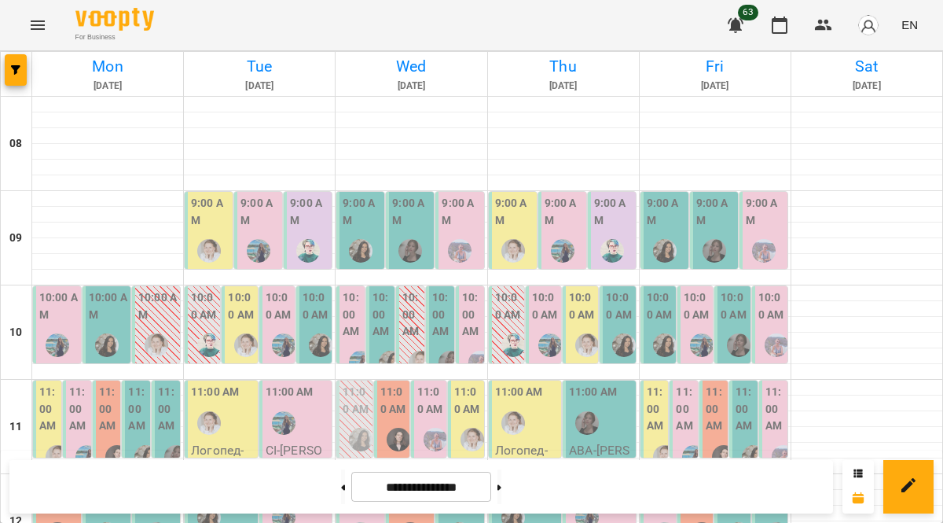
click at [610, 384] on div "11:00 AM" at bounding box center [601, 412] width 64 height 57
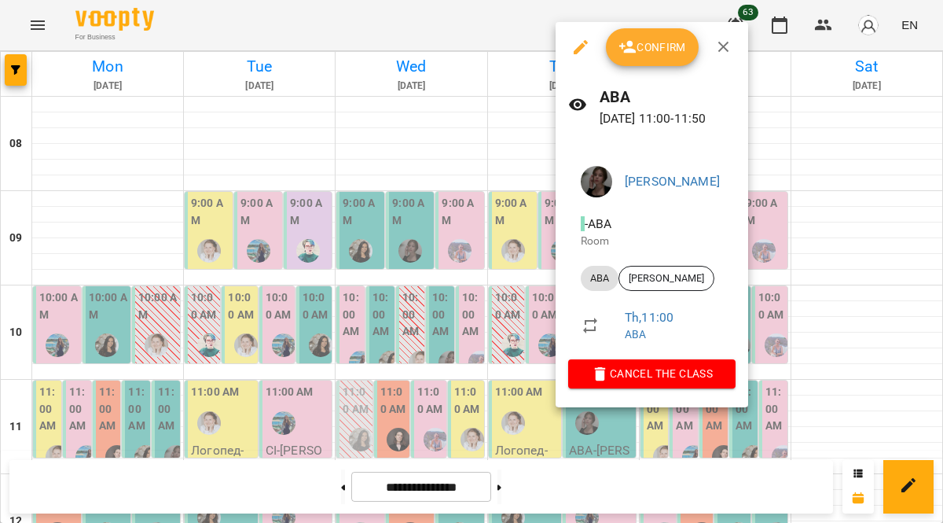
click at [718, 47] on icon "button" at bounding box center [723, 47] width 19 height 19
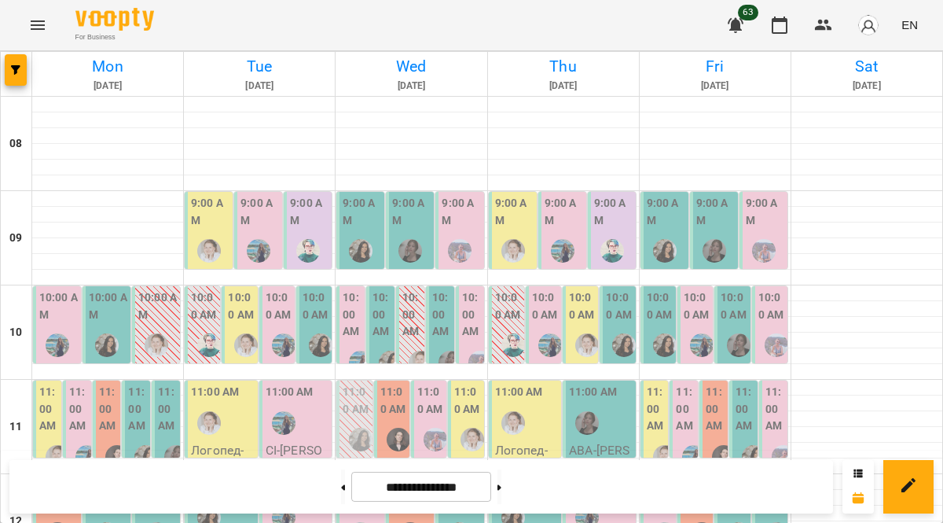
scroll to position [113, 0]
click at [657, 333] on img "Оксана Шкалей" at bounding box center [665, 345] width 24 height 24
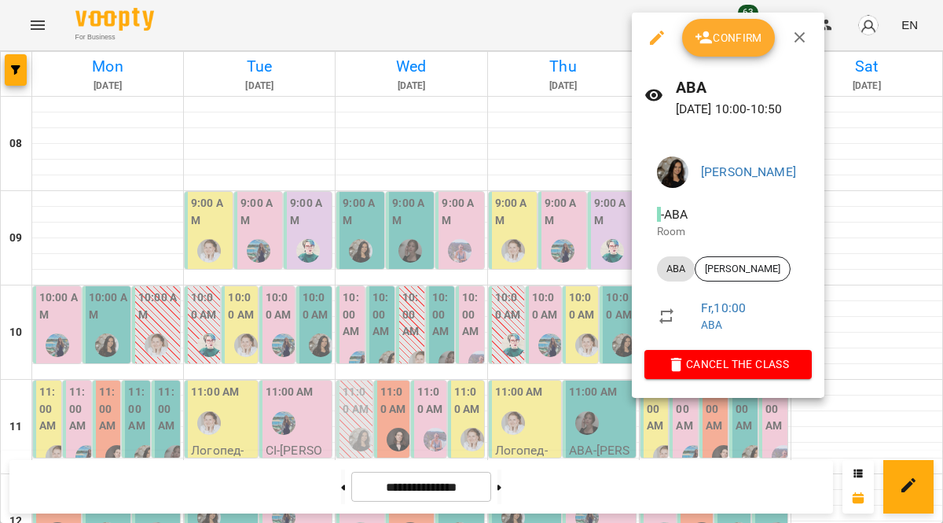
click at [787, 371] on span "Cancel the class" at bounding box center [728, 363] width 142 height 19
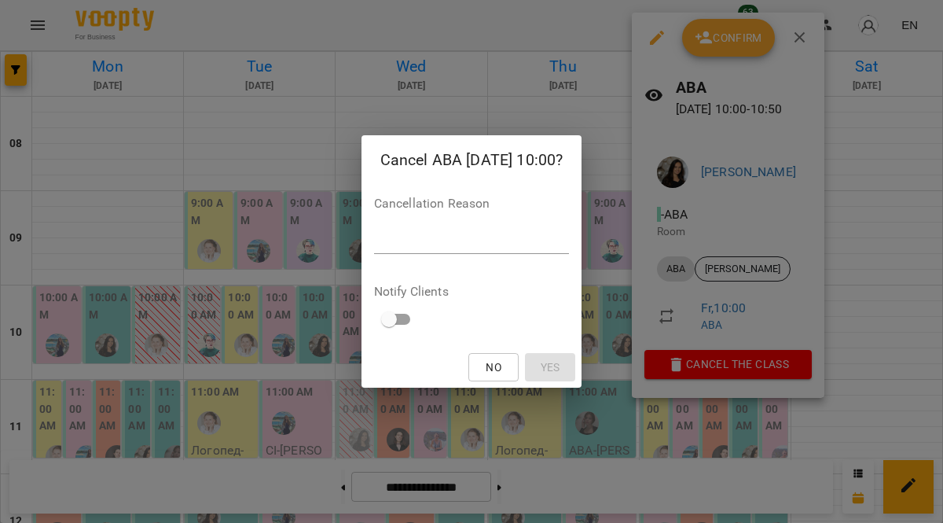
click at [567, 244] on textarea at bounding box center [472, 240] width 196 height 15
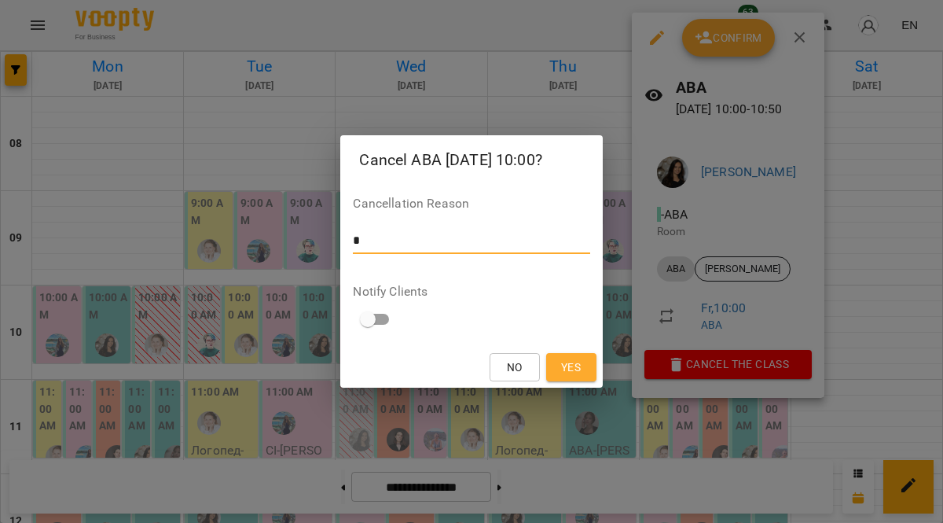
type textarea "*"
click at [574, 379] on button "Yes" at bounding box center [571, 367] width 50 height 28
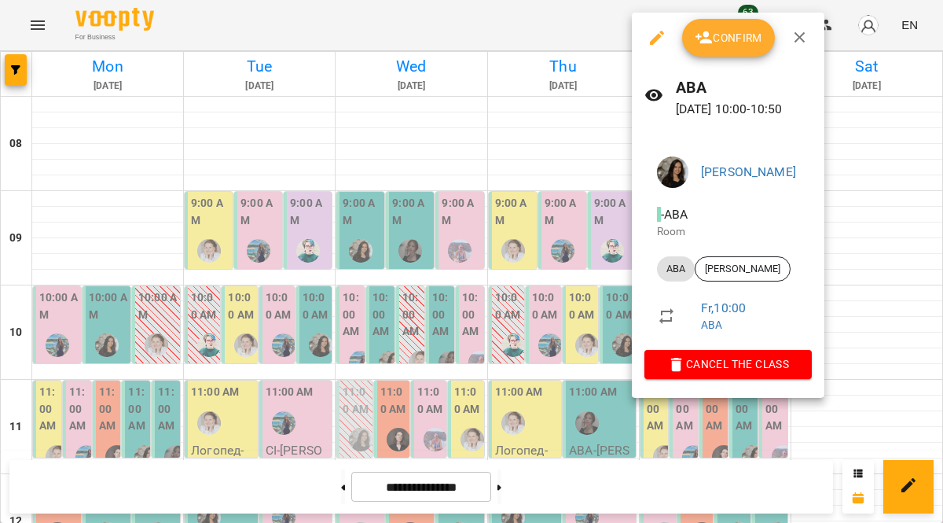
click at [797, 369] on span "Cancel the class" at bounding box center [728, 363] width 142 height 19
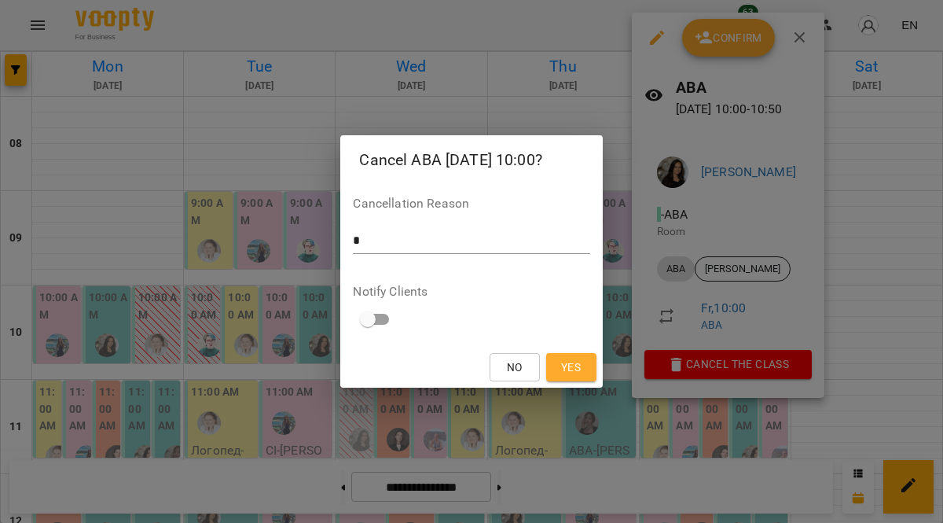
click at [569, 370] on span "Yes" at bounding box center [571, 367] width 20 height 19
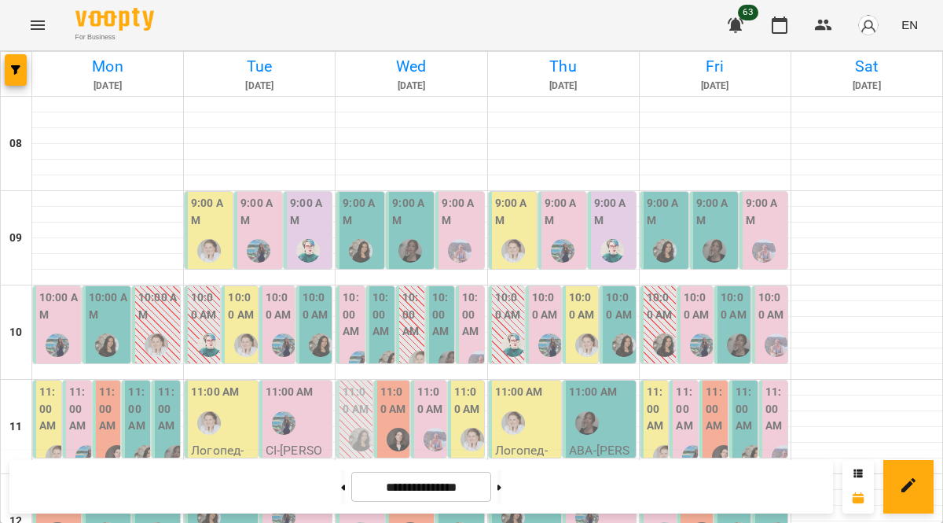
click at [658, 380] on div "11:00 AM Логопед - Томеш Кирилко" at bounding box center [655, 530] width 28 height 301
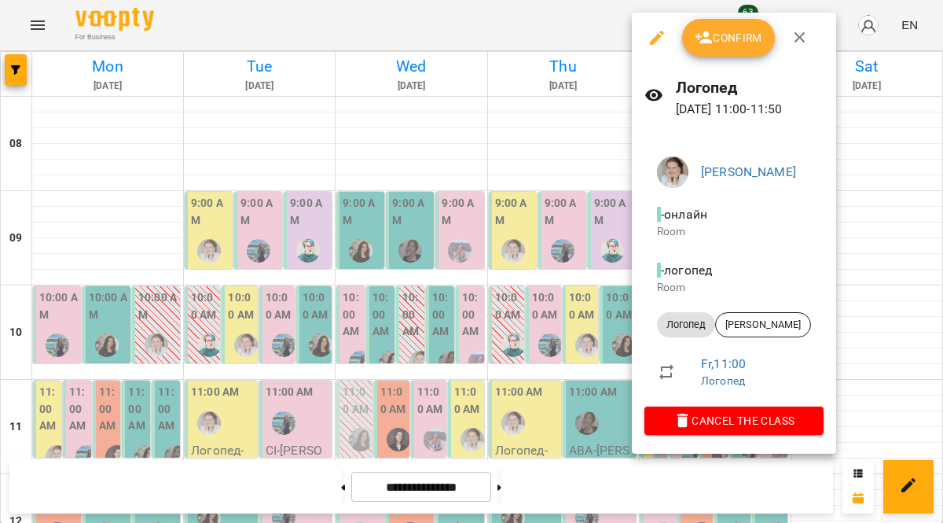
click at [809, 45] on button "button" at bounding box center [800, 38] width 38 height 38
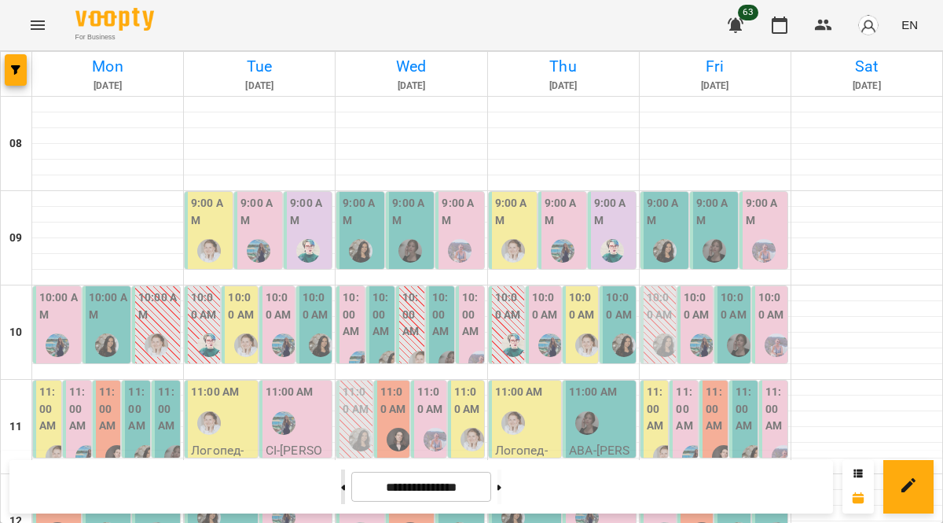
click at [341, 497] on button at bounding box center [343, 486] width 4 height 35
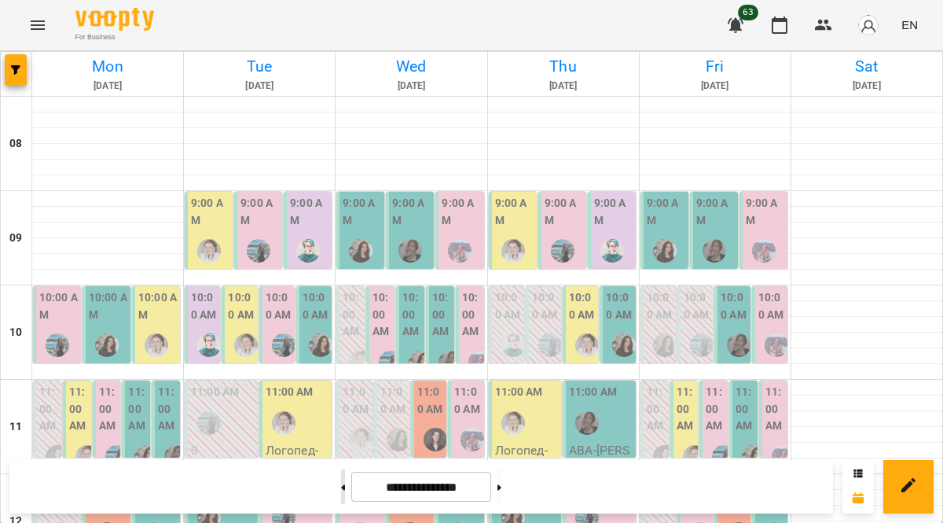
click at [341, 493] on button at bounding box center [343, 486] width 4 height 35
type input "**********"
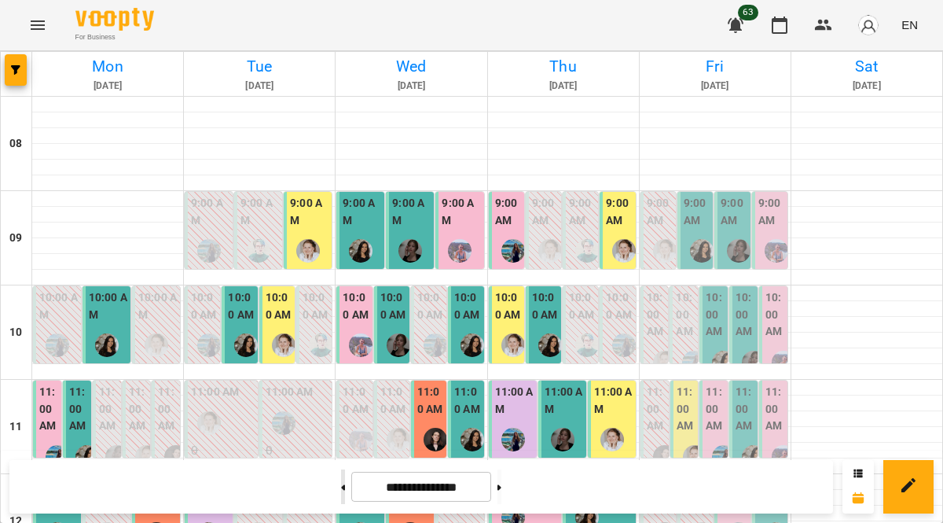
scroll to position [99, 0]
